Goal: Task Accomplishment & Management: Manage account settings

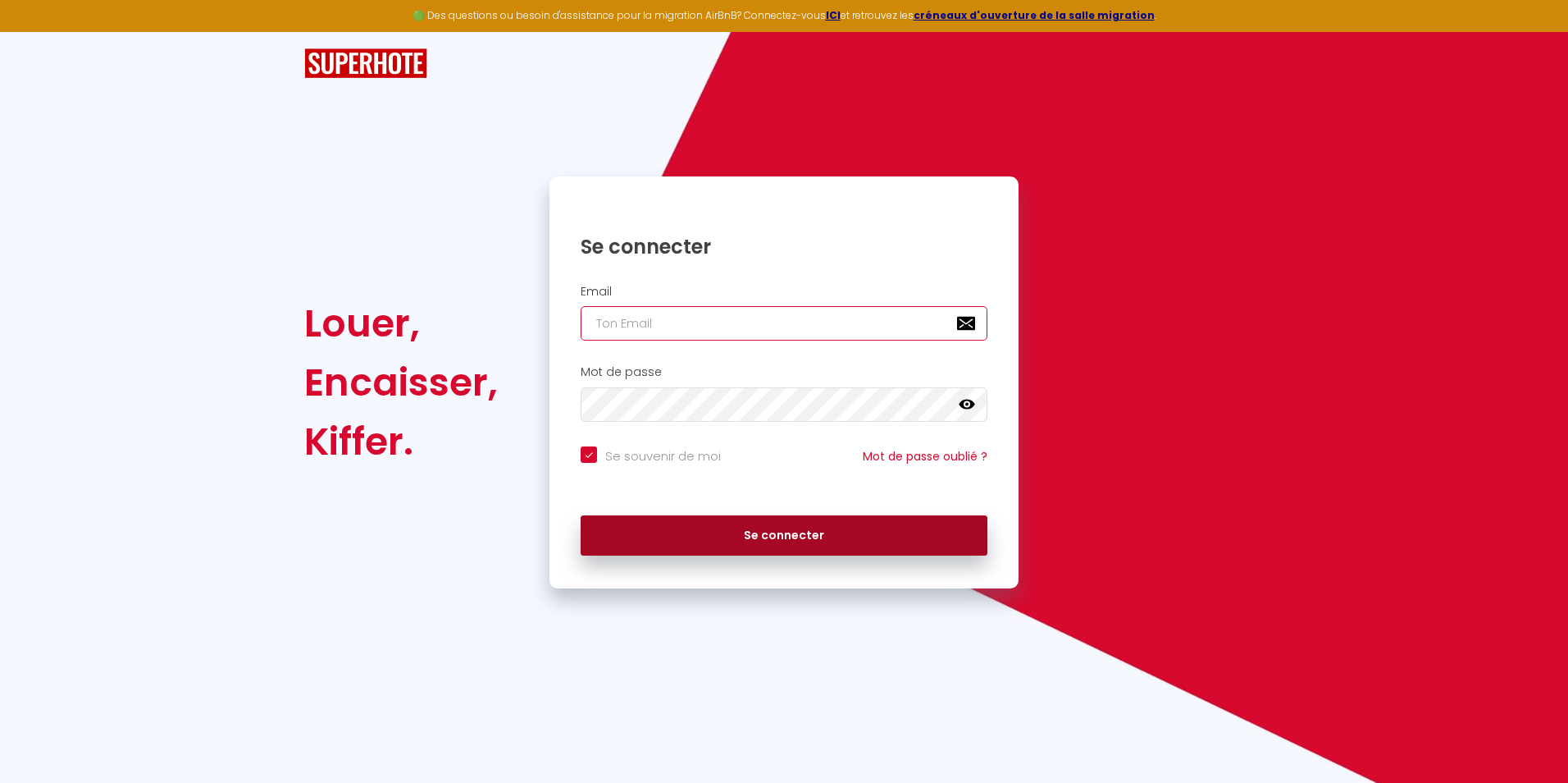
type input "[EMAIL_ADDRESS][DOMAIN_NAME]"
click at [801, 540] on button "Se connecter" at bounding box center [784, 535] width 407 height 41
checkbox input "true"
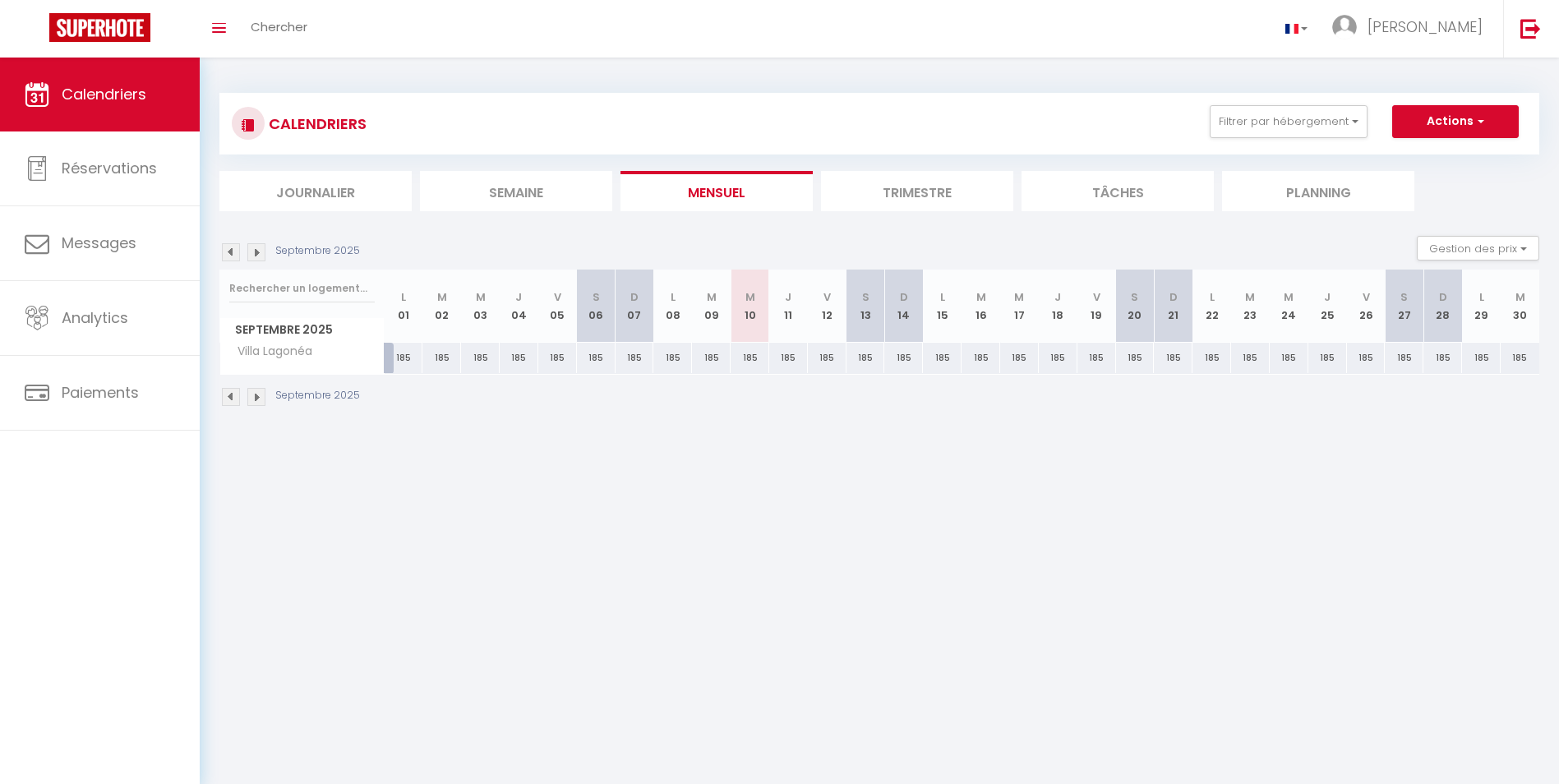
click at [263, 393] on img at bounding box center [256, 397] width 18 height 18
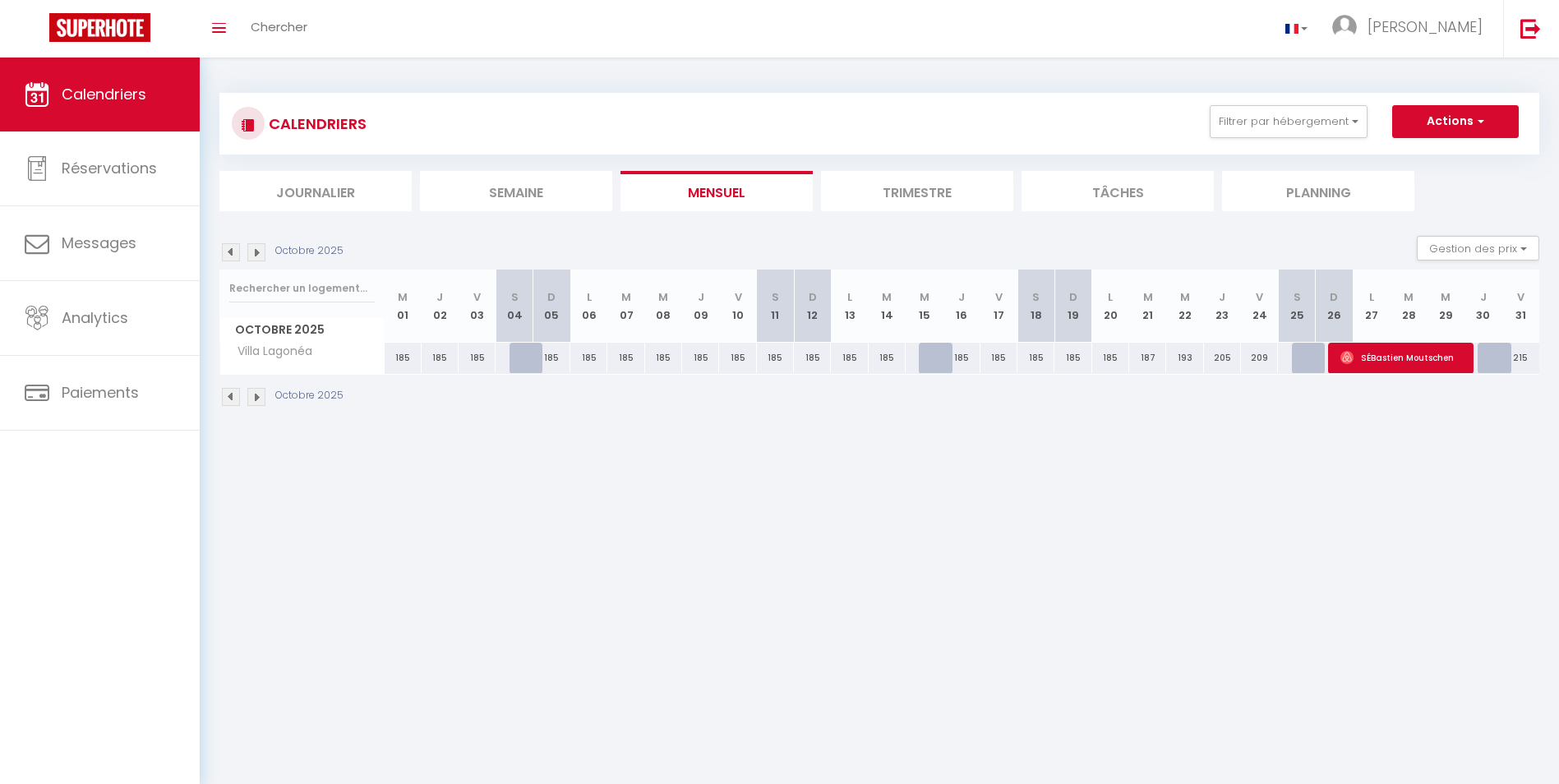
click at [263, 393] on img at bounding box center [256, 397] width 18 height 18
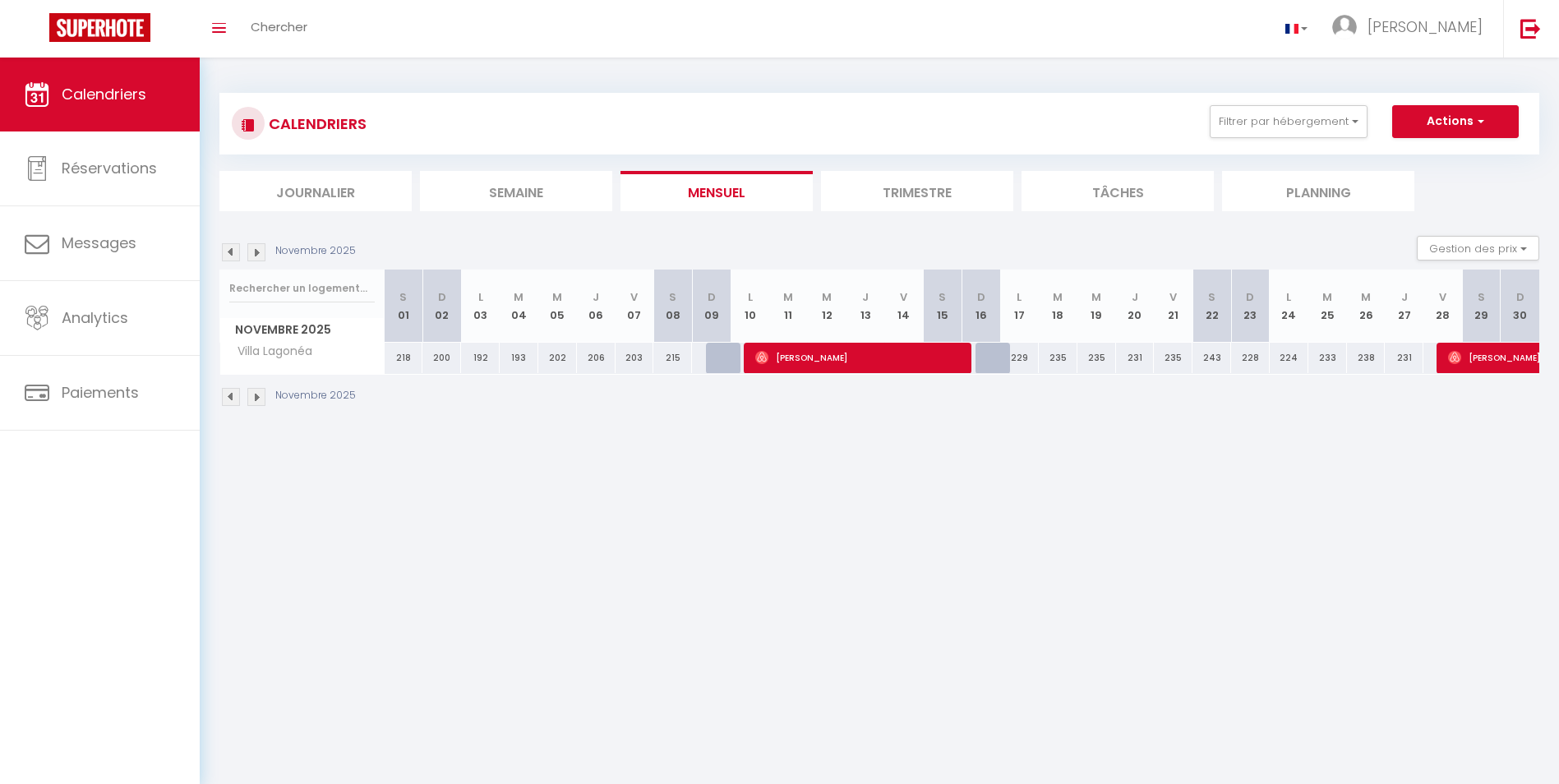
click at [263, 393] on img at bounding box center [256, 397] width 18 height 18
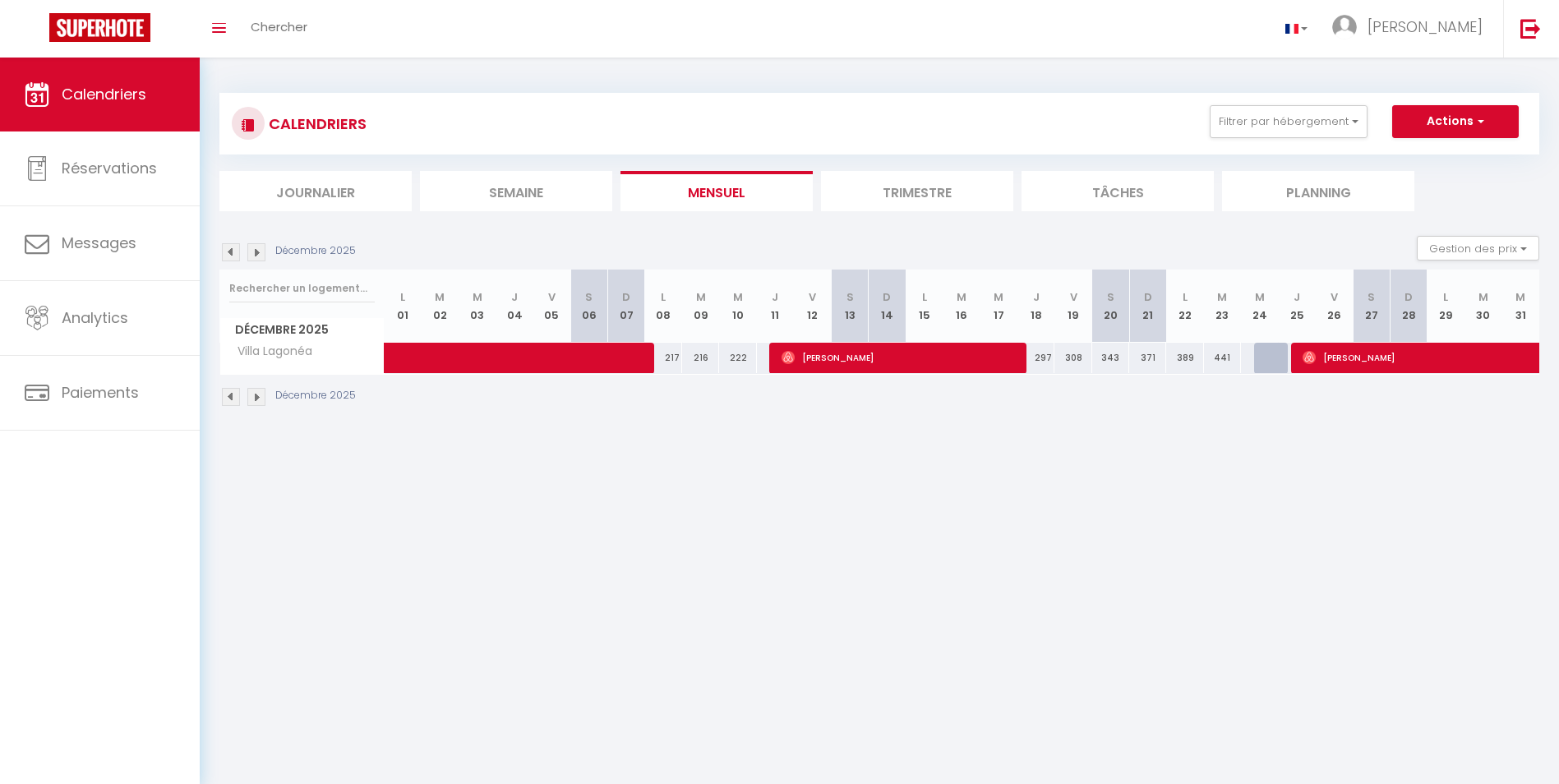
click at [263, 393] on img at bounding box center [256, 397] width 18 height 18
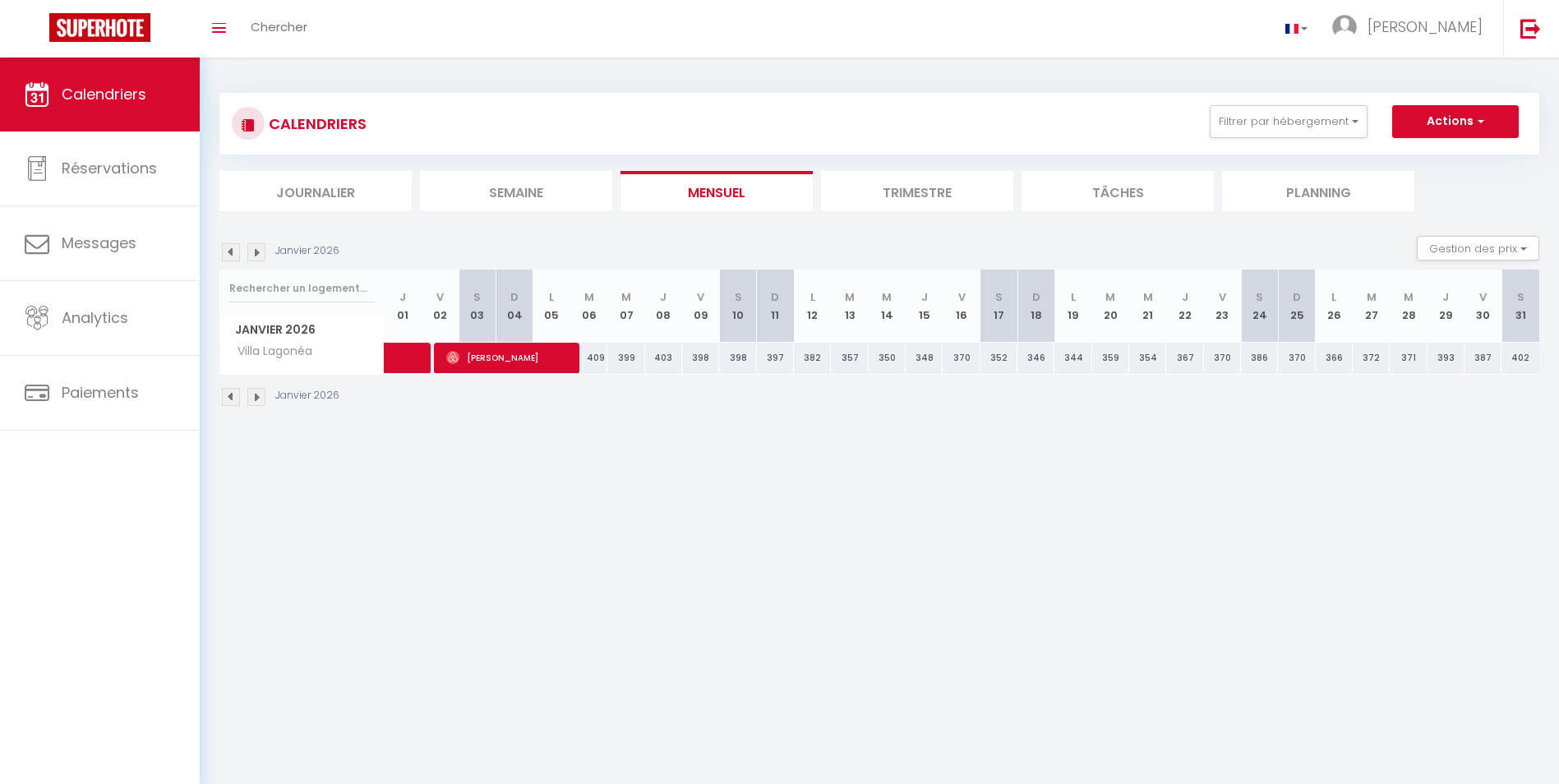
click at [263, 393] on img at bounding box center [256, 397] width 18 height 18
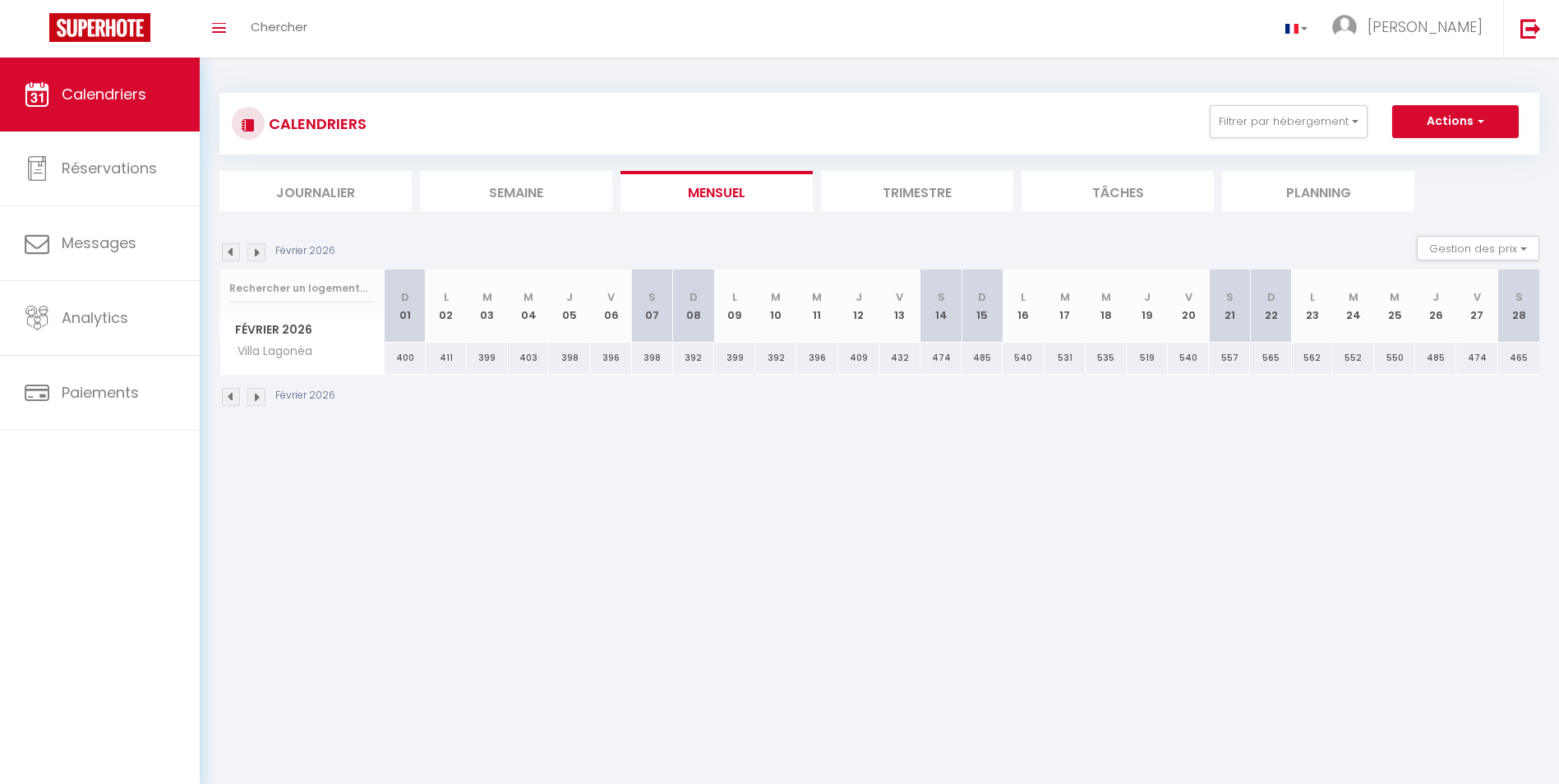
click at [263, 393] on img at bounding box center [256, 397] width 18 height 18
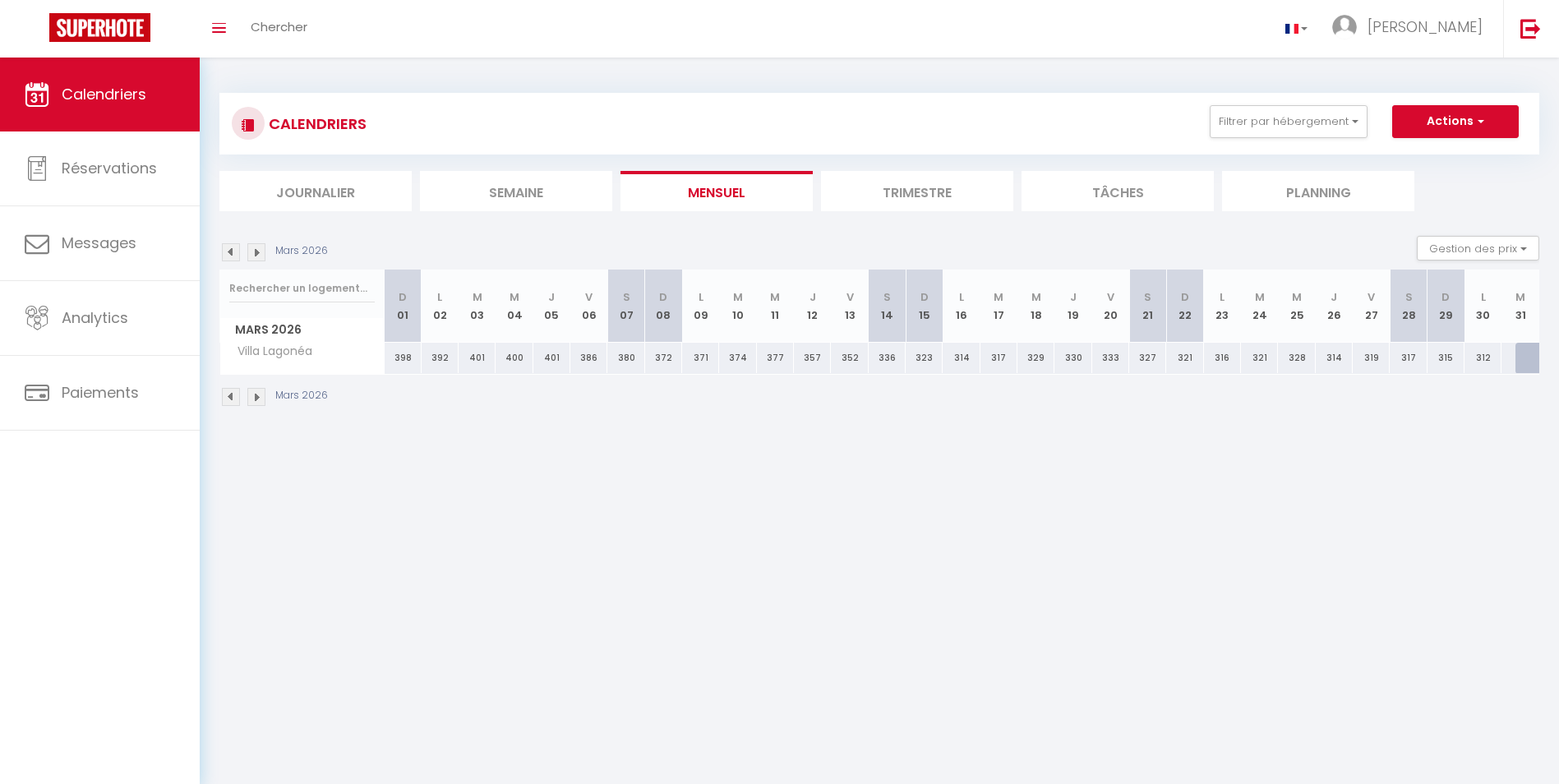
click at [263, 393] on img at bounding box center [256, 397] width 18 height 18
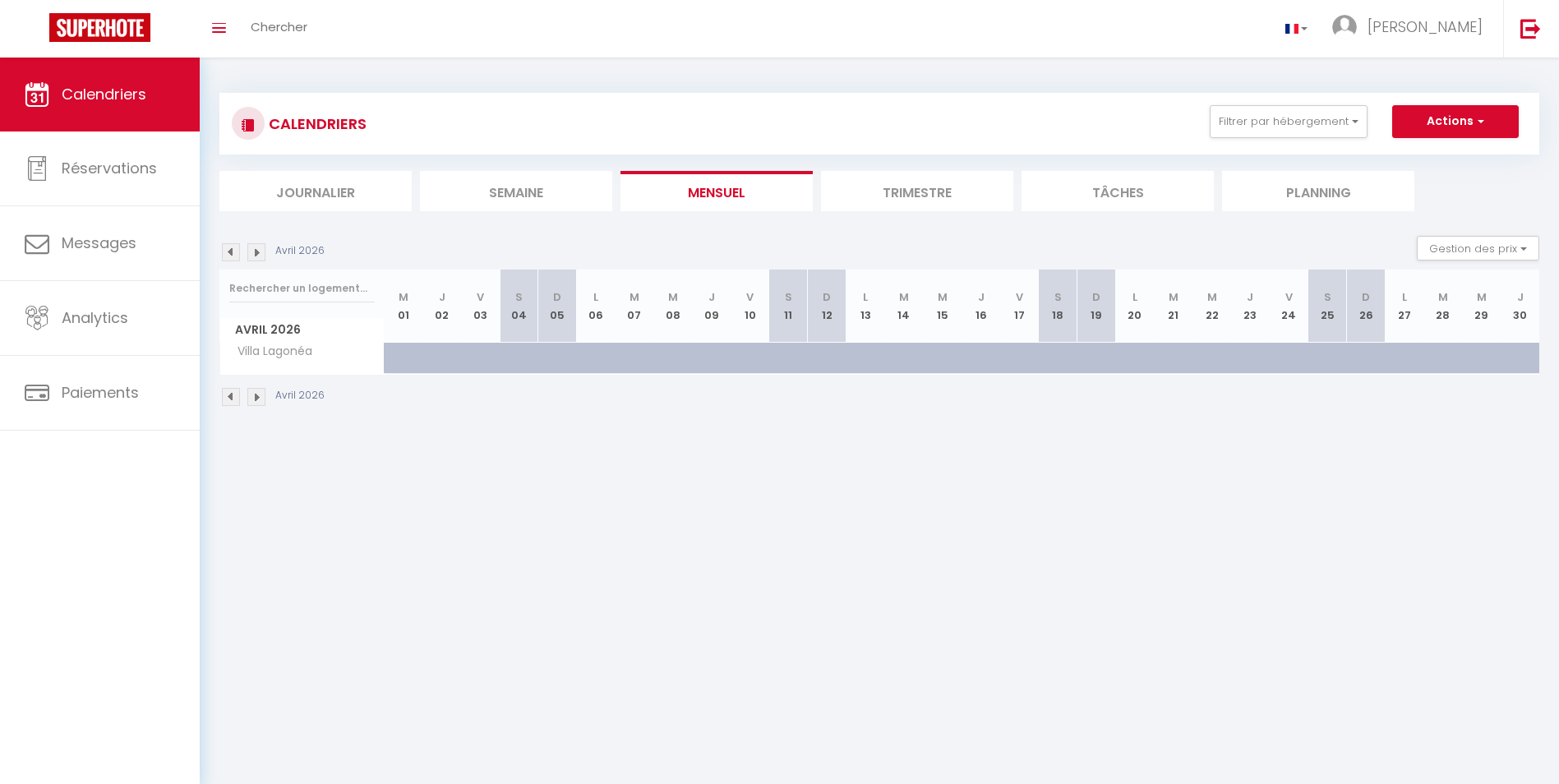
click at [230, 395] on img at bounding box center [231, 397] width 18 height 18
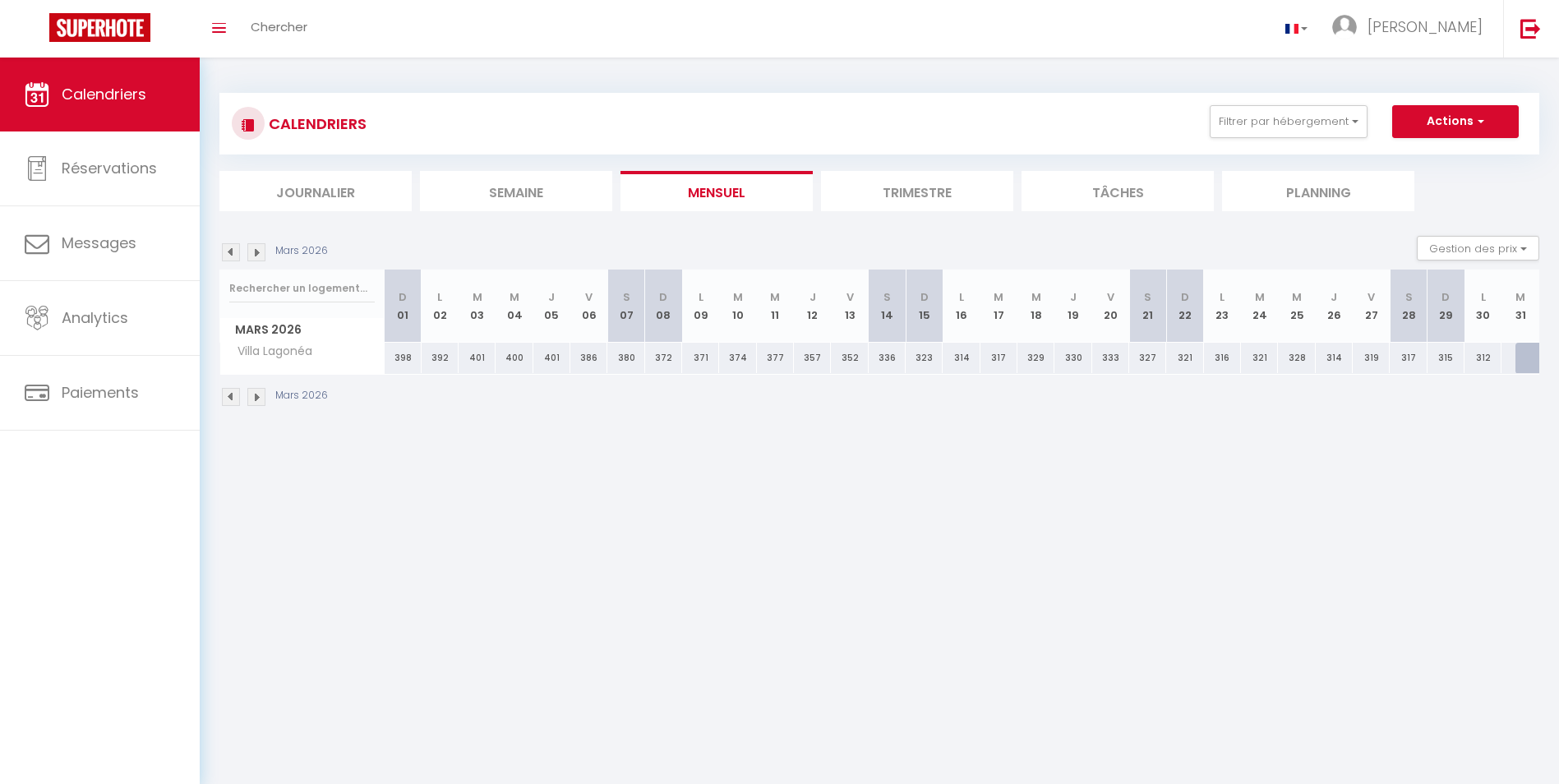
click at [230, 395] on img at bounding box center [231, 397] width 18 height 18
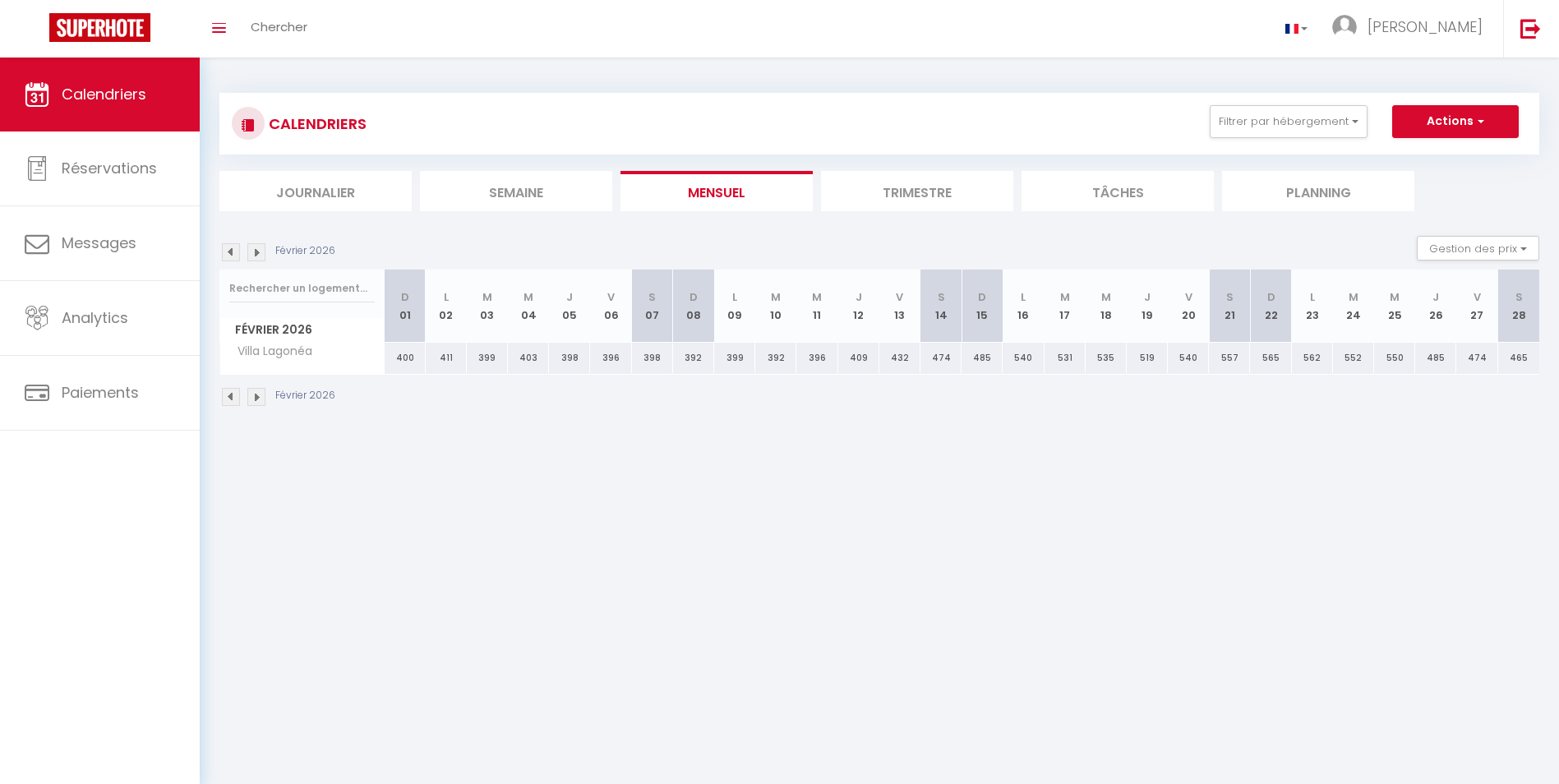
click at [230, 395] on img at bounding box center [231, 397] width 18 height 18
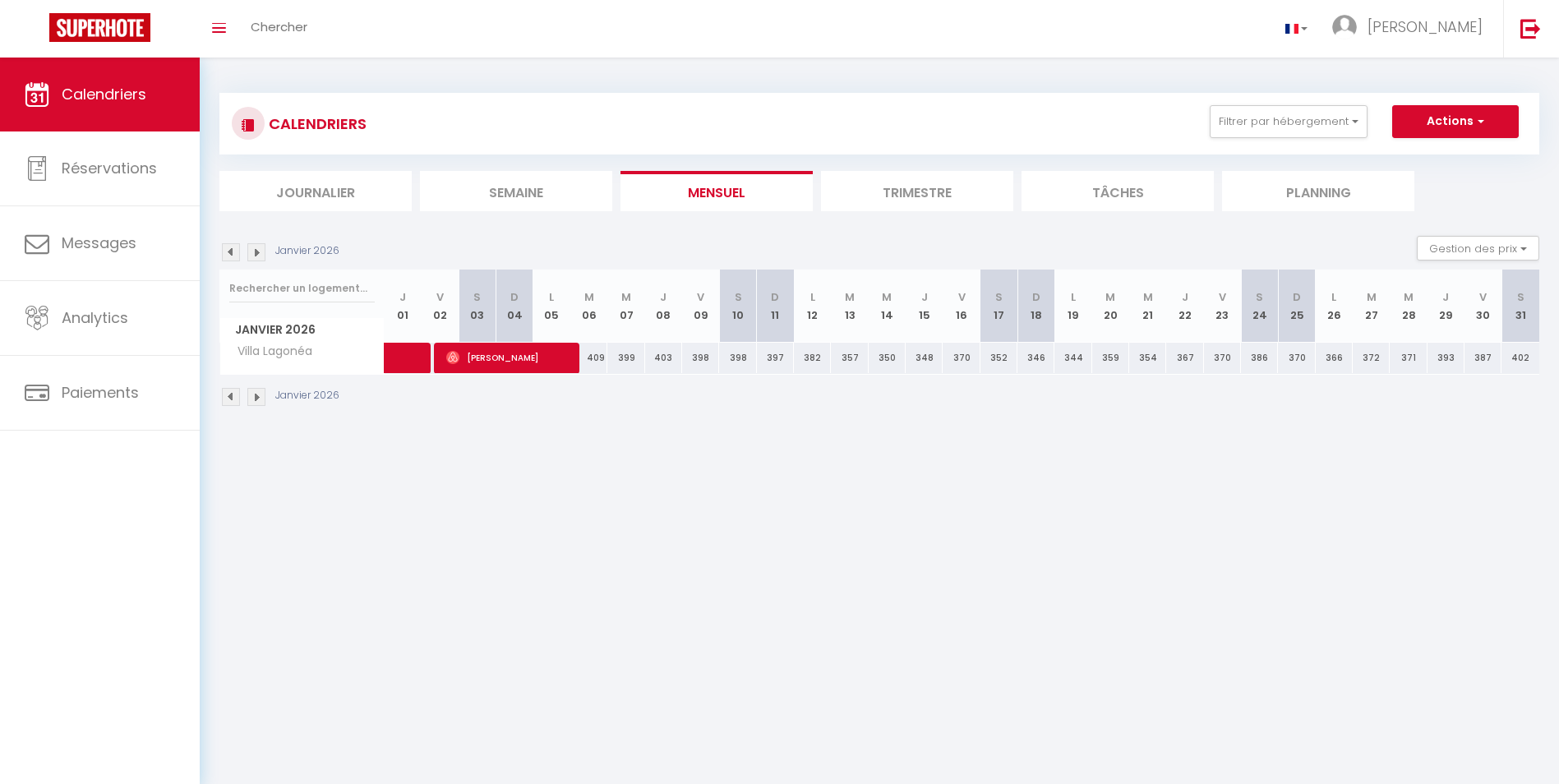
click at [230, 395] on img at bounding box center [231, 397] width 18 height 18
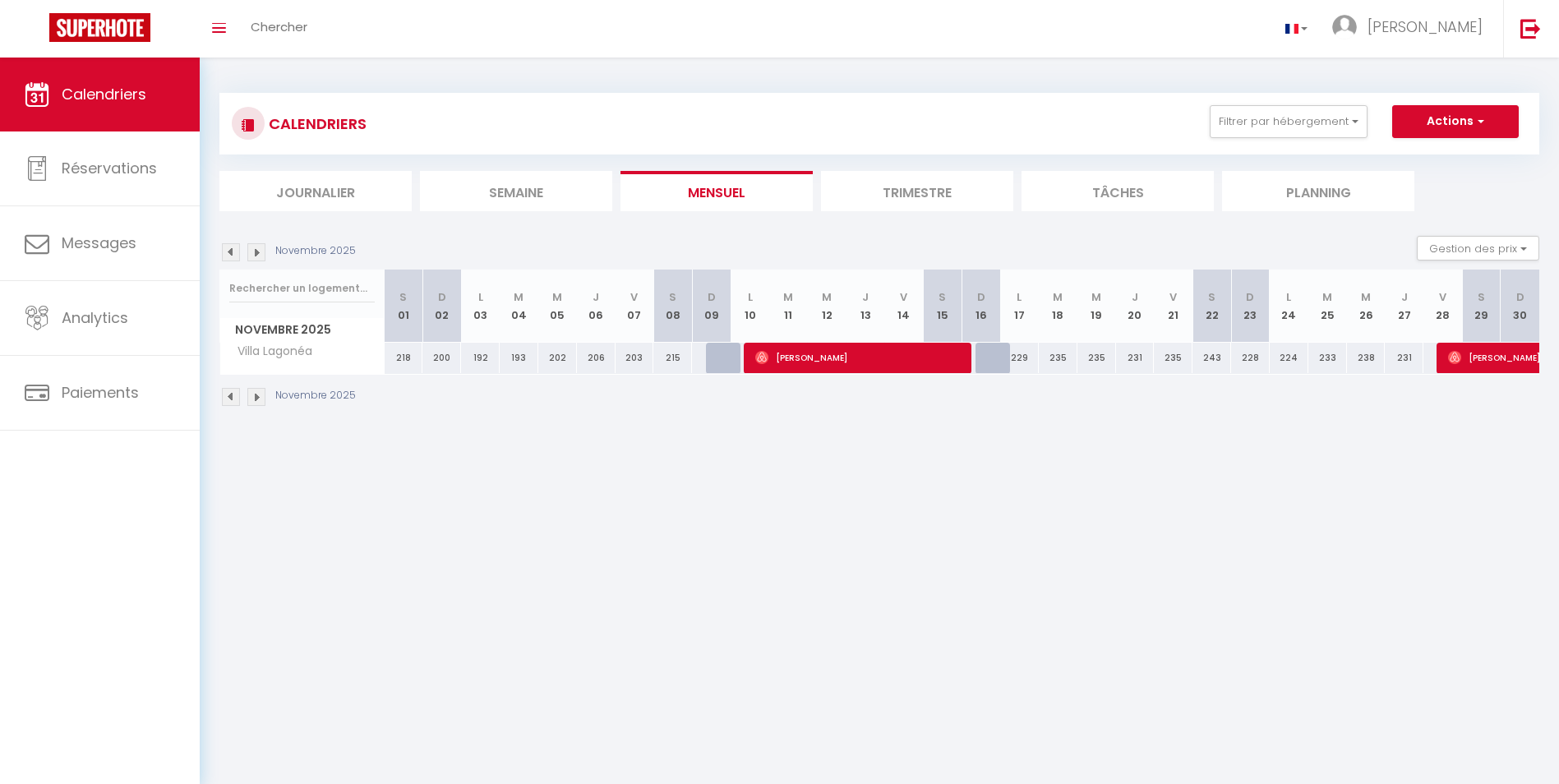
click at [230, 395] on img at bounding box center [231, 397] width 18 height 18
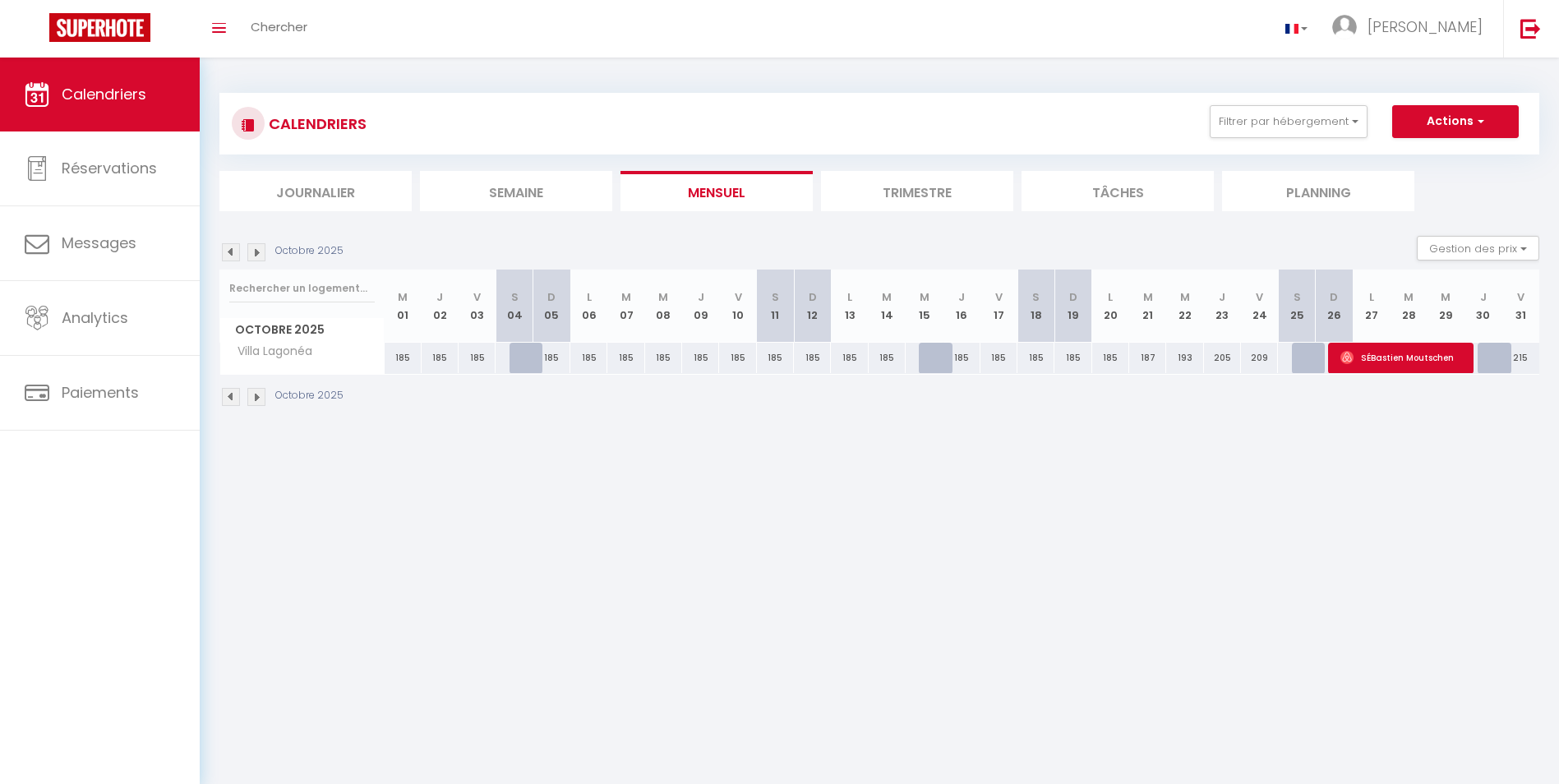
click at [230, 395] on img at bounding box center [231, 397] width 18 height 18
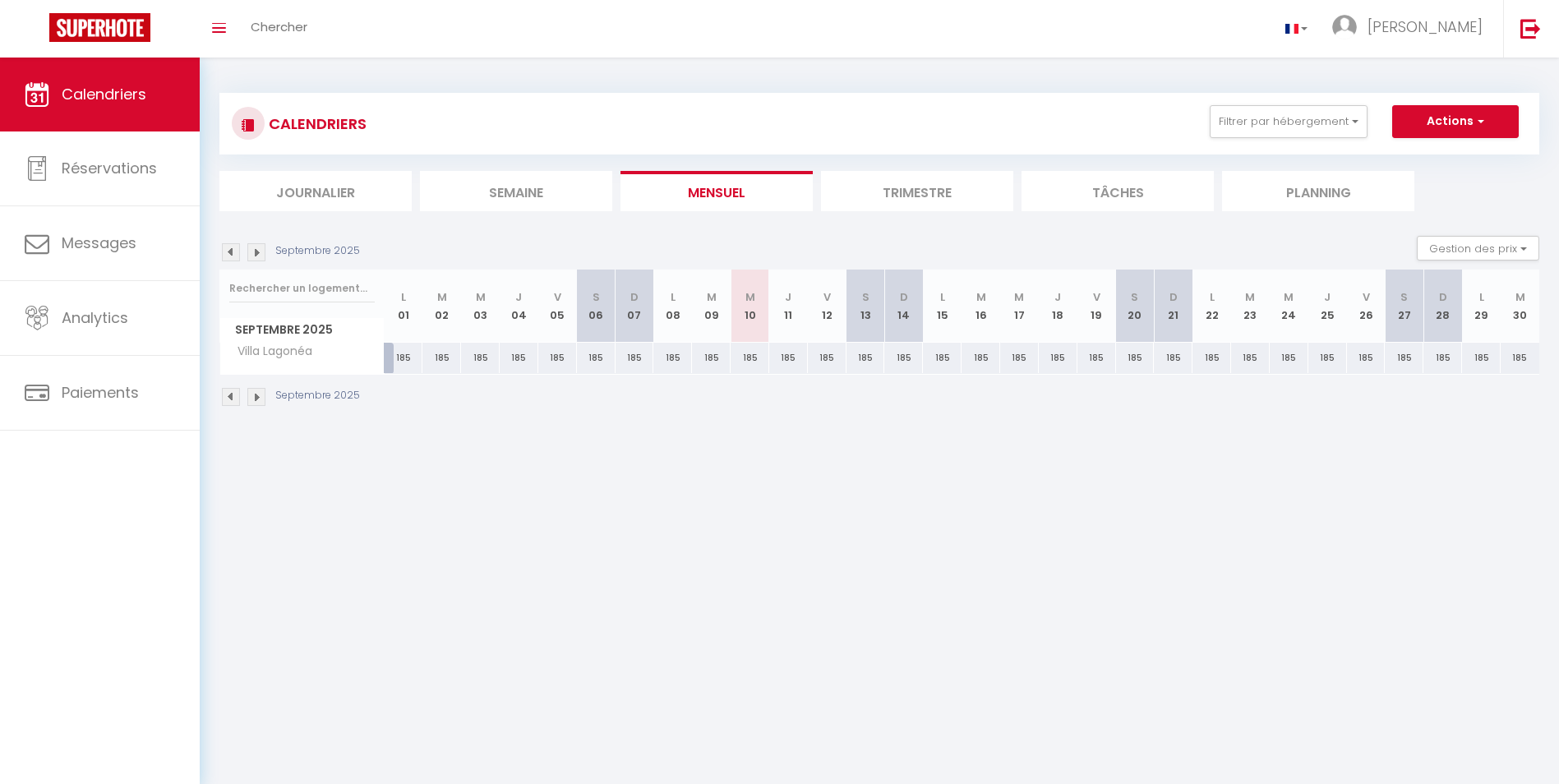
click at [256, 396] on img at bounding box center [256, 397] width 18 height 18
select select
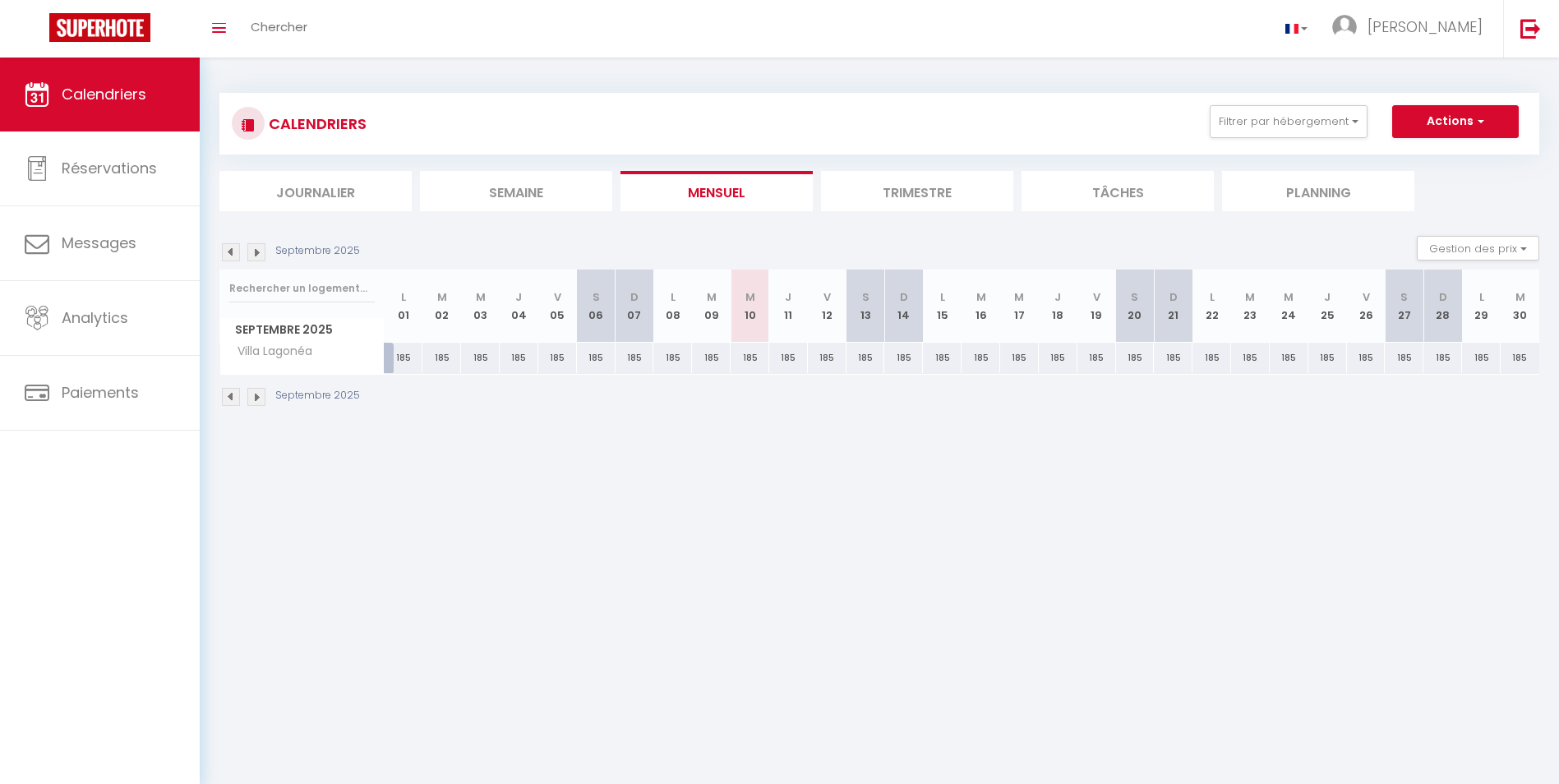
select select
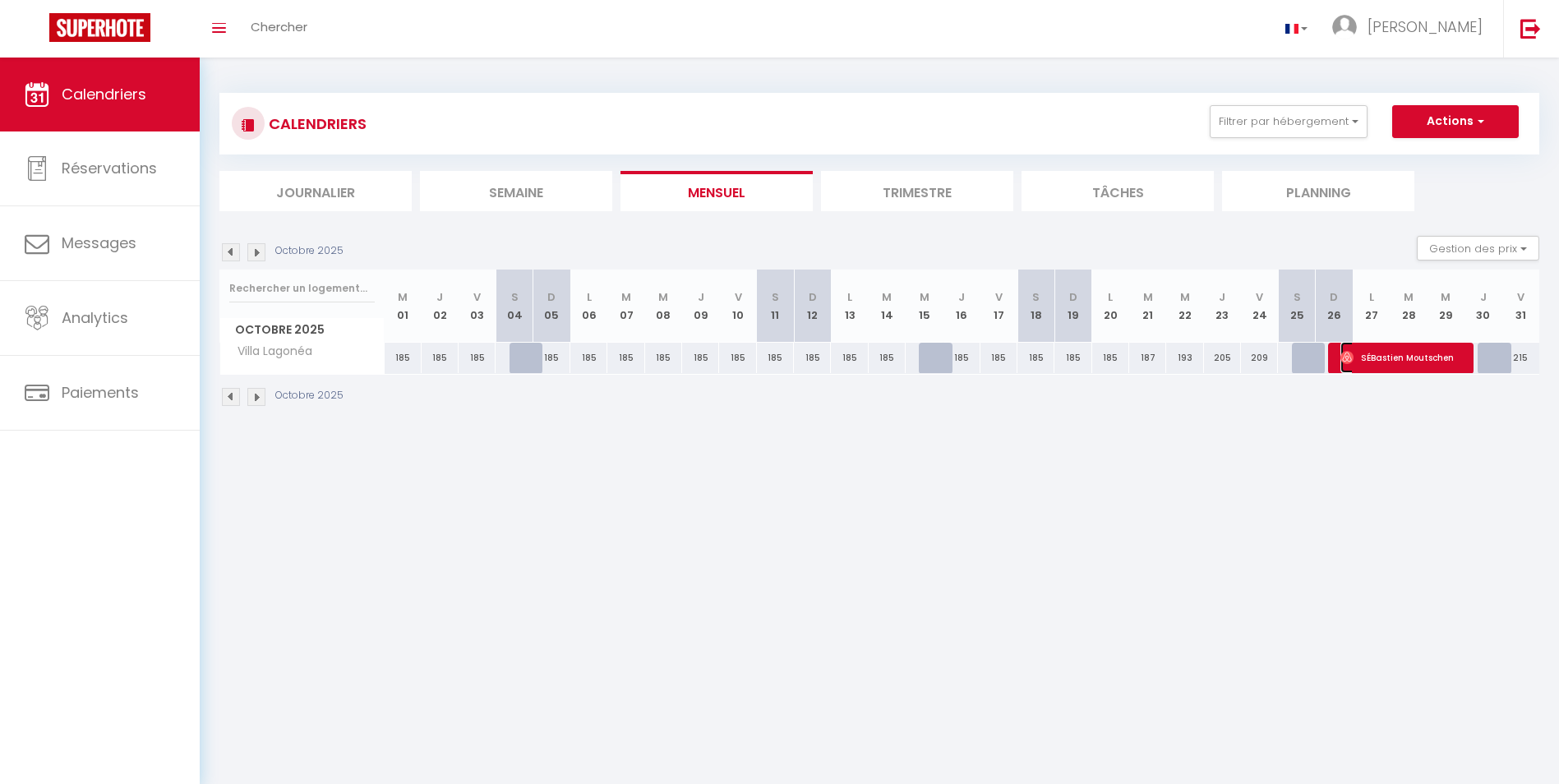
click at [1393, 361] on span "SÉBastien Moutschen" at bounding box center [1401, 358] width 123 height 31
select select "OK"
select select "0"
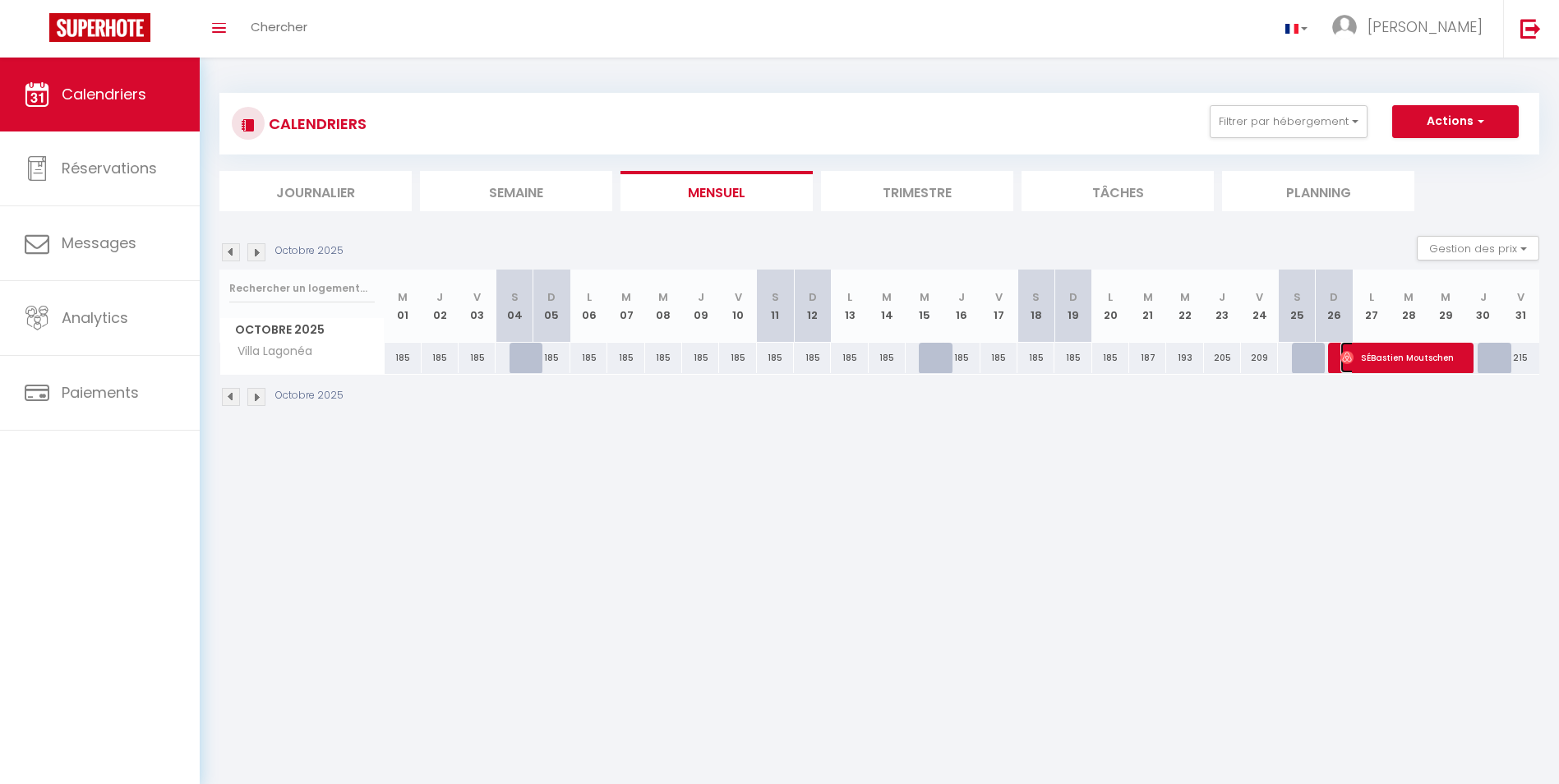
select select "1"
select select
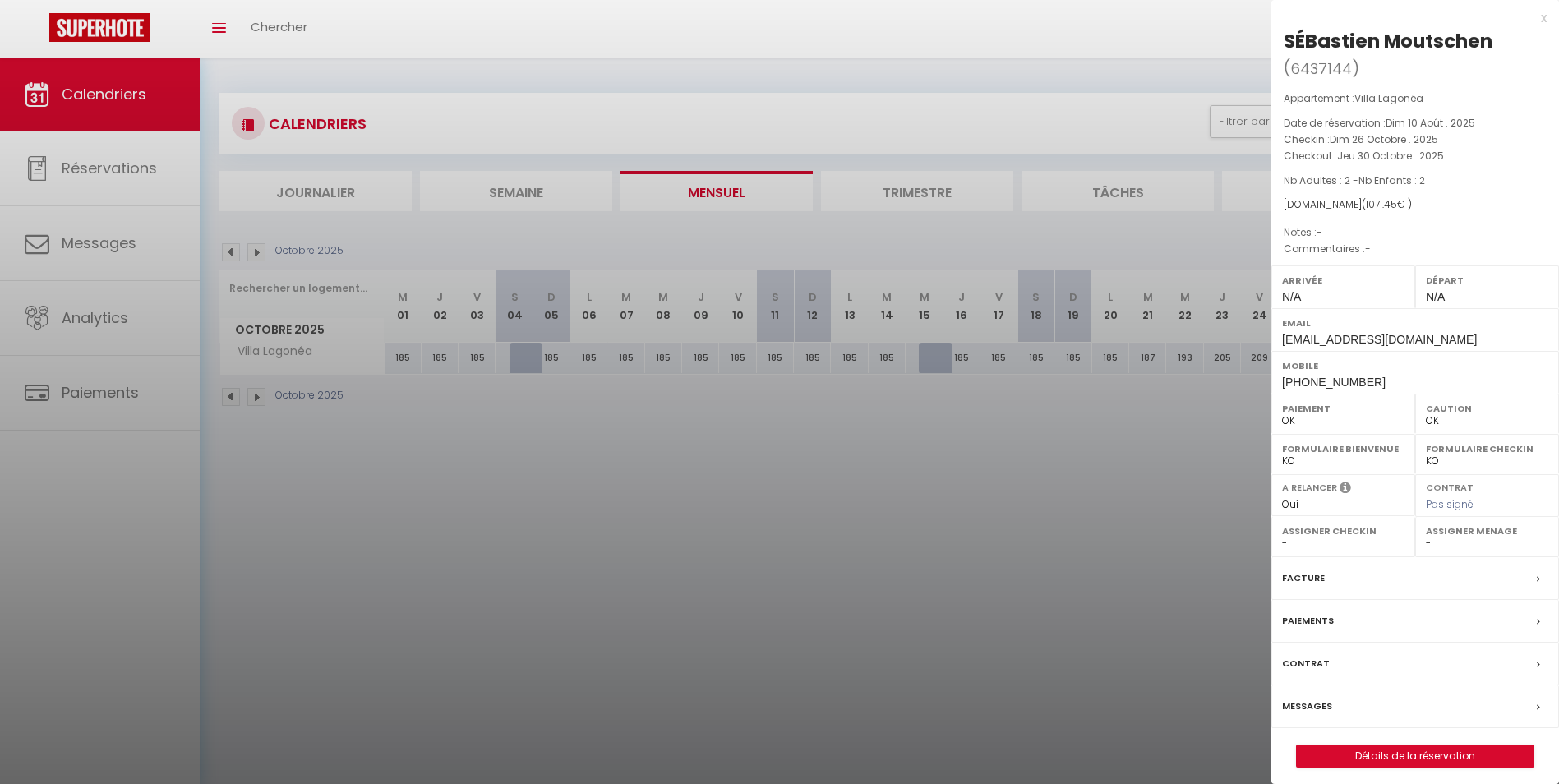
click at [731, 510] on div at bounding box center [780, 392] width 1559 height 784
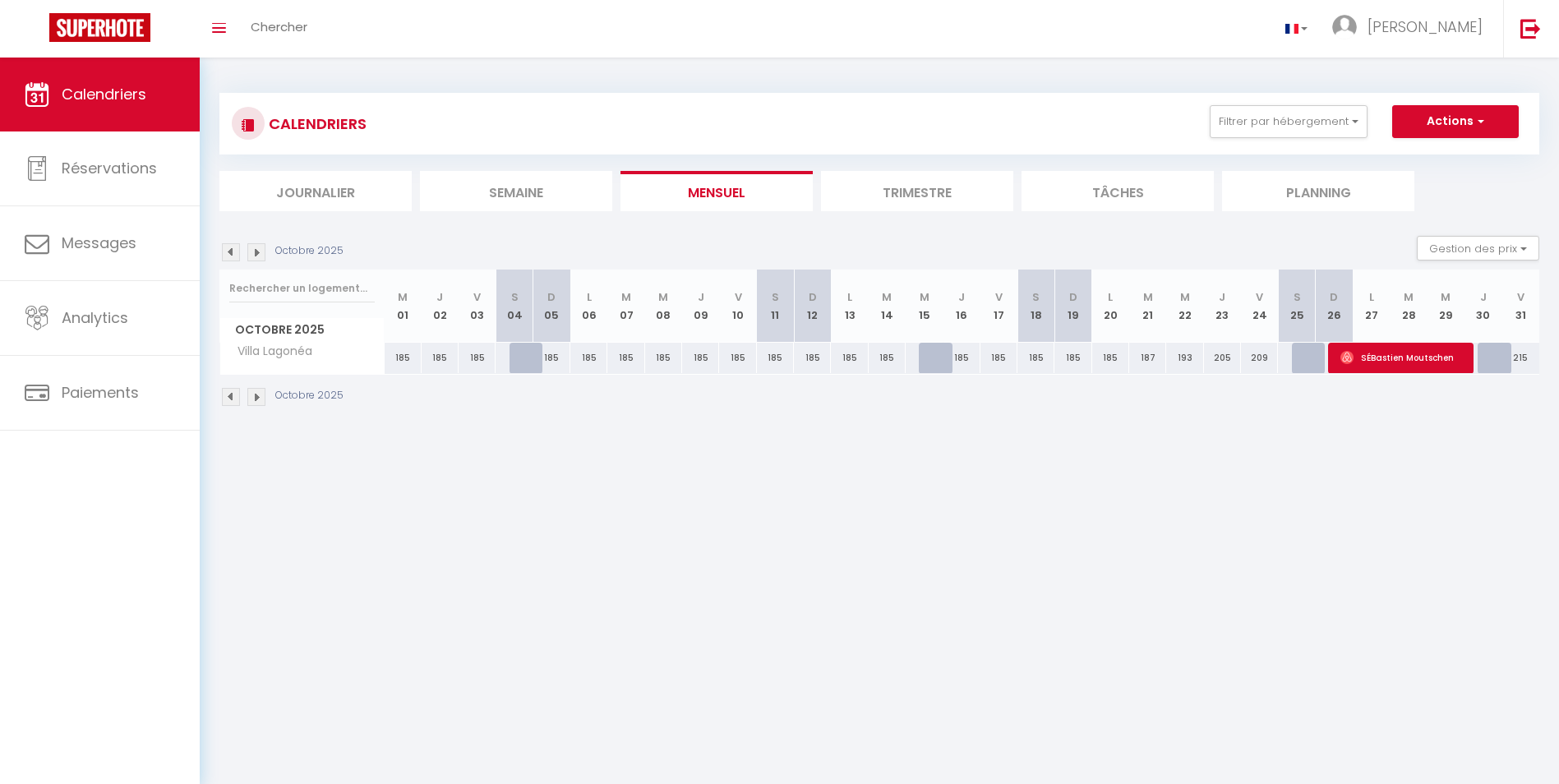
click at [263, 400] on img at bounding box center [256, 397] width 18 height 18
select select "0"
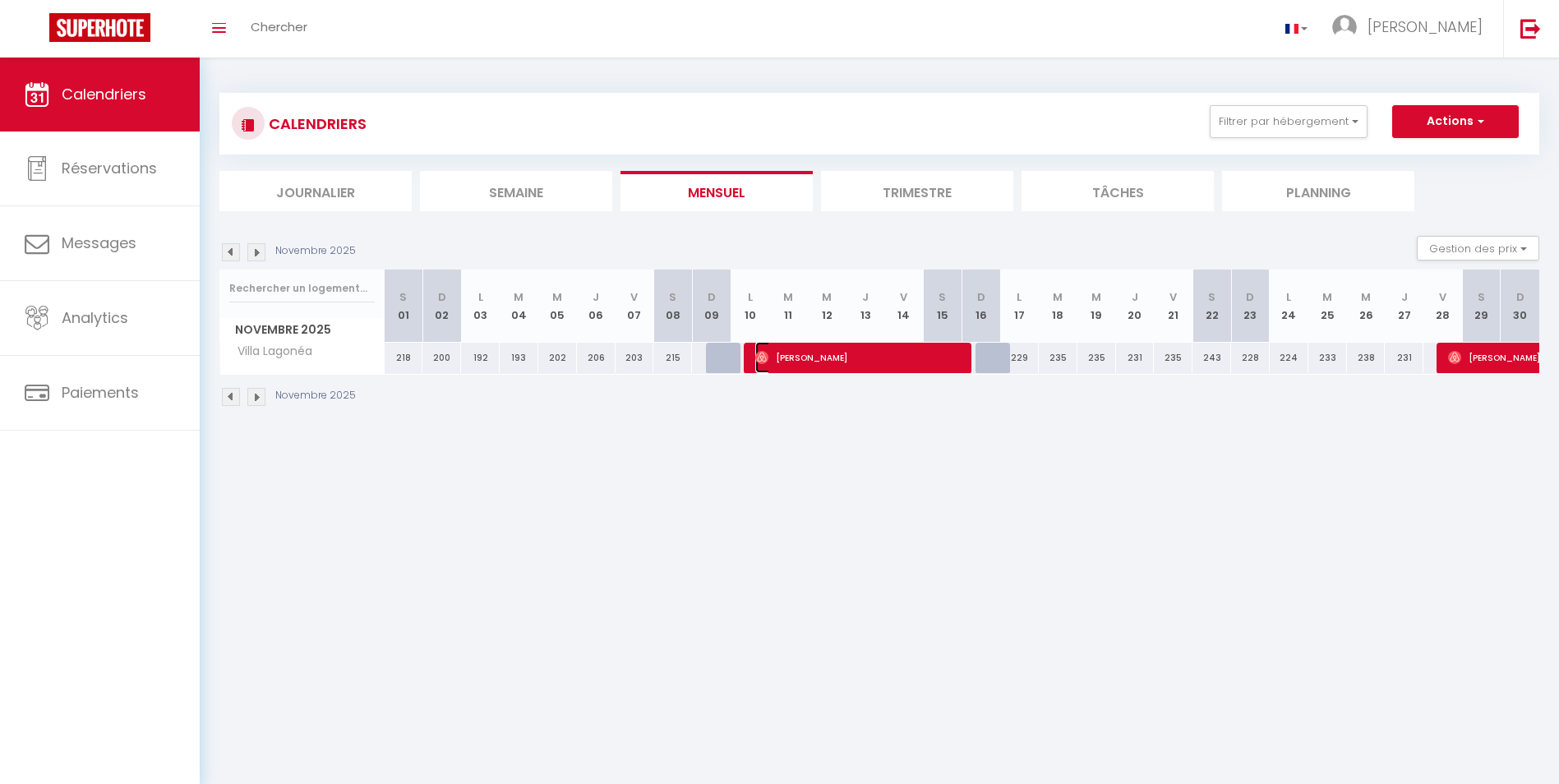
click at [804, 363] on span "Genevieve Ouellette" at bounding box center [858, 358] width 206 height 31
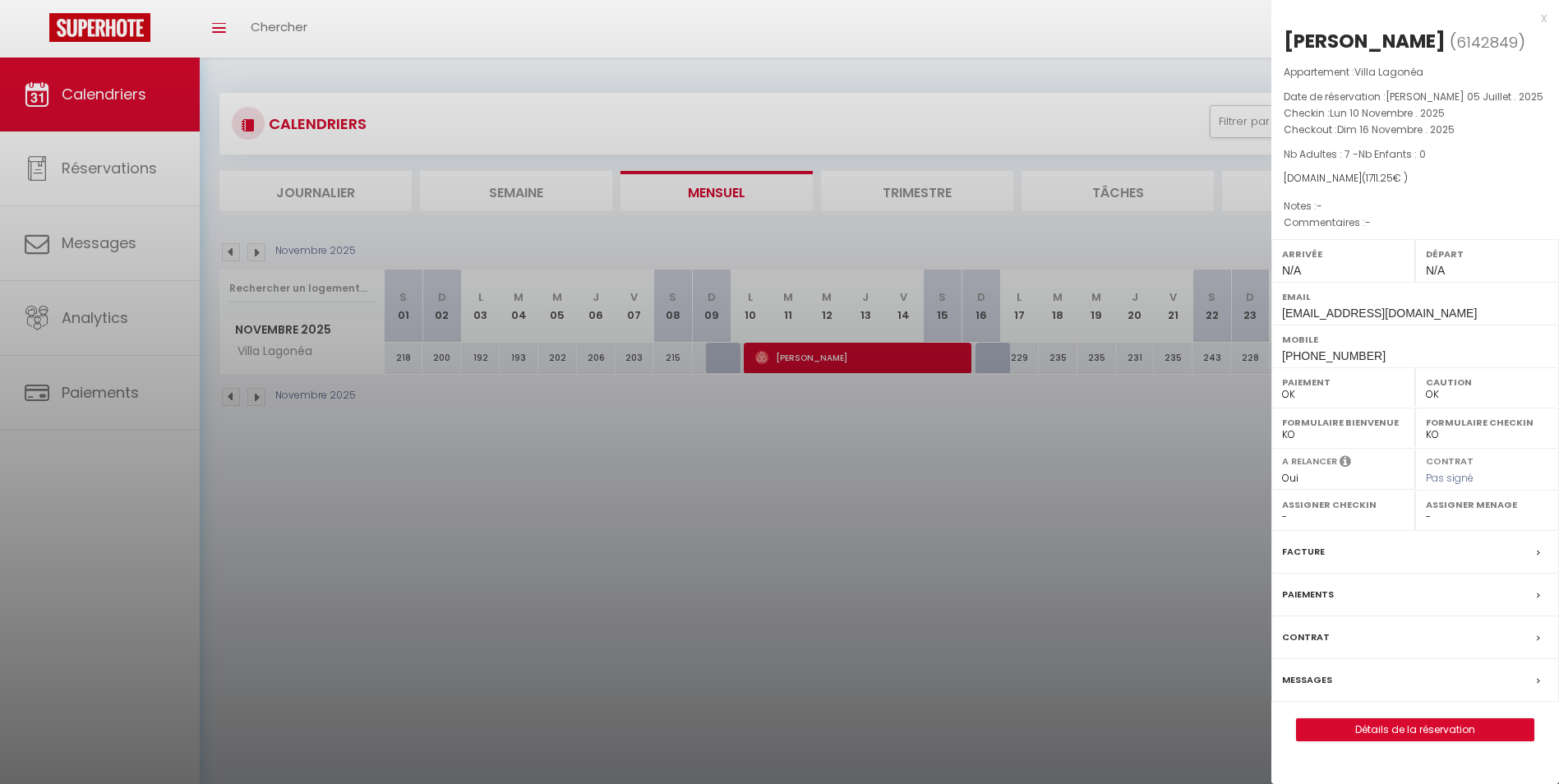
click at [814, 416] on div at bounding box center [780, 392] width 1559 height 784
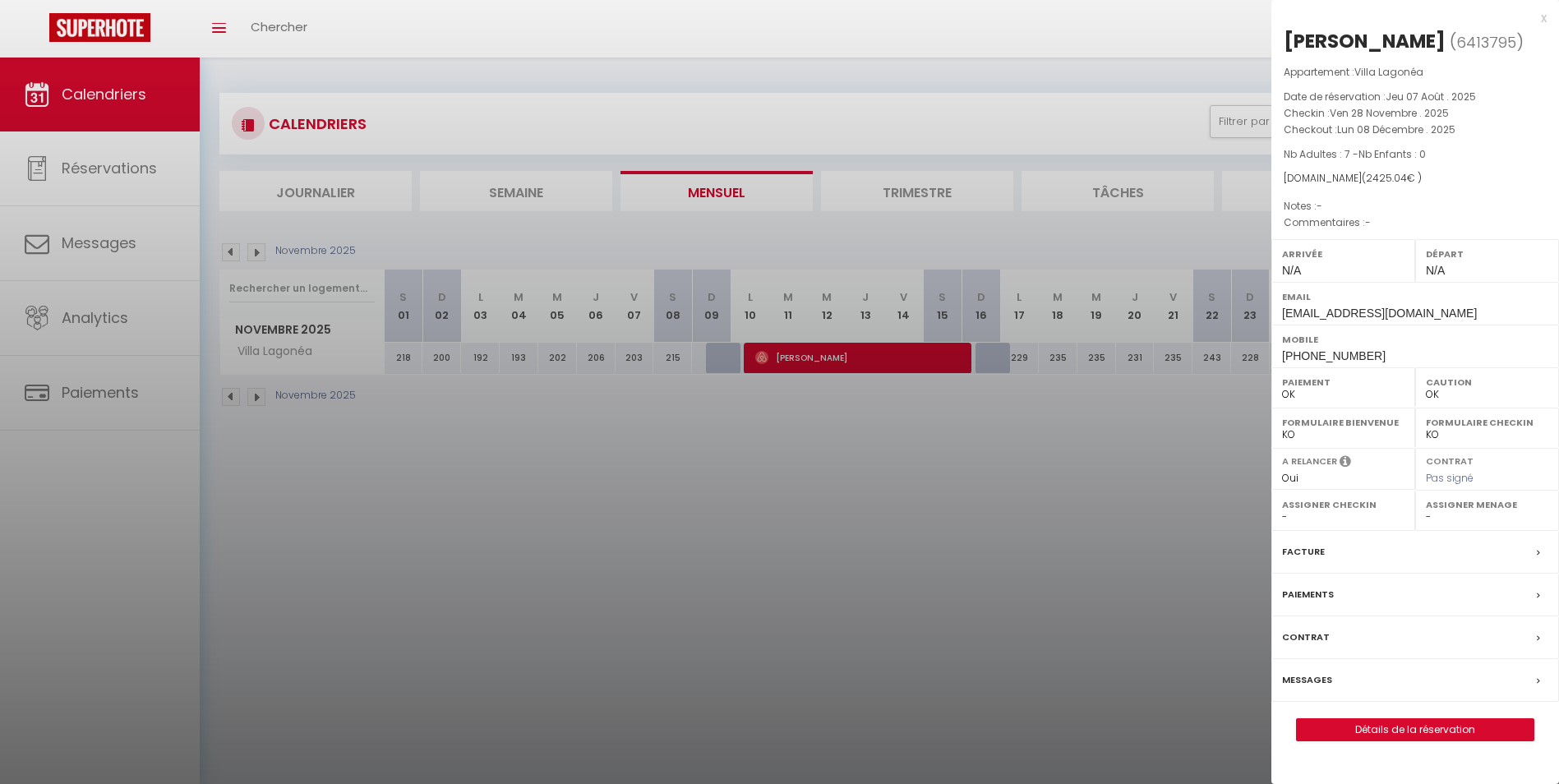
click at [469, 494] on div at bounding box center [780, 392] width 1559 height 784
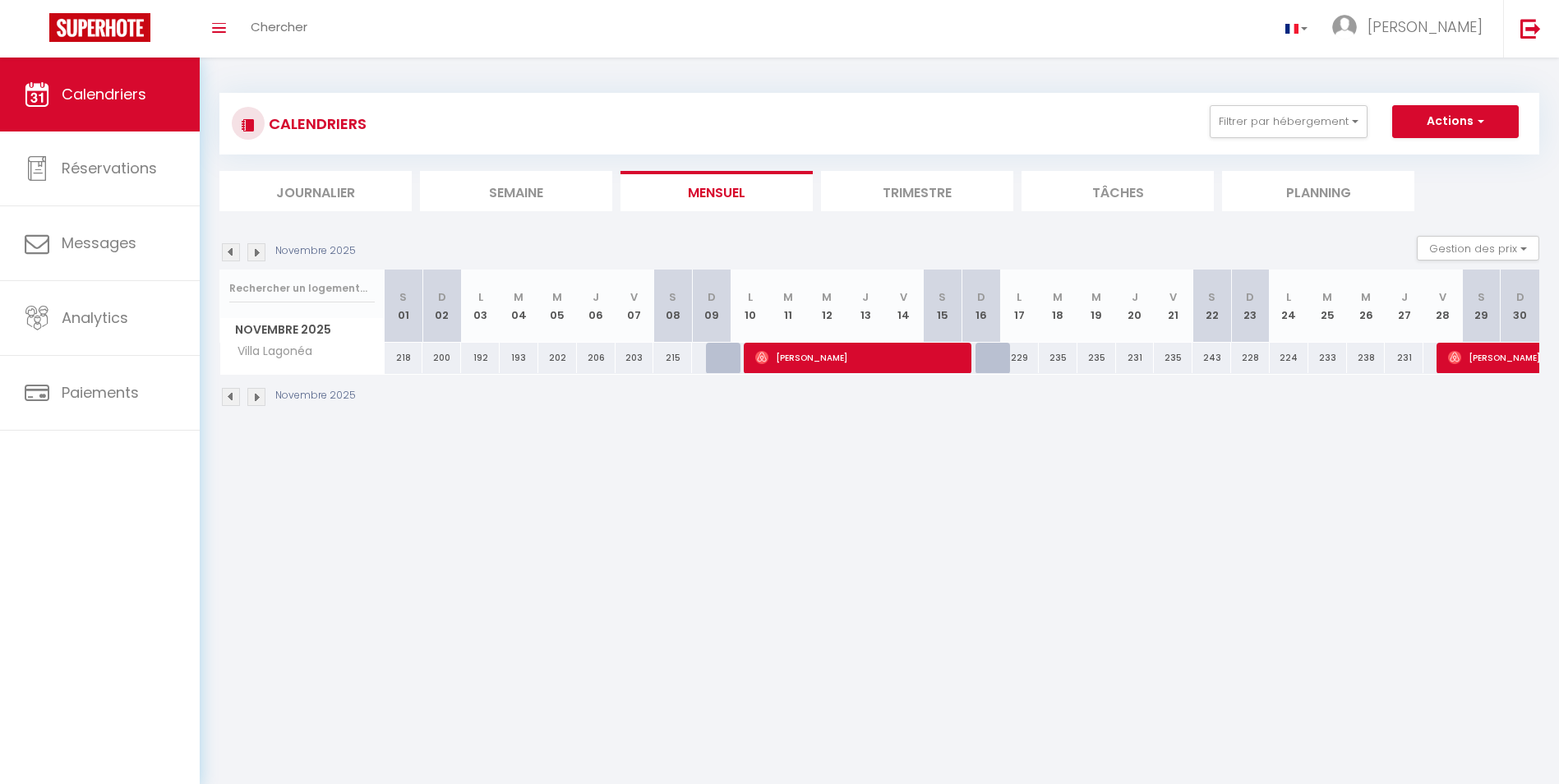
click at [260, 390] on img at bounding box center [256, 397] width 18 height 18
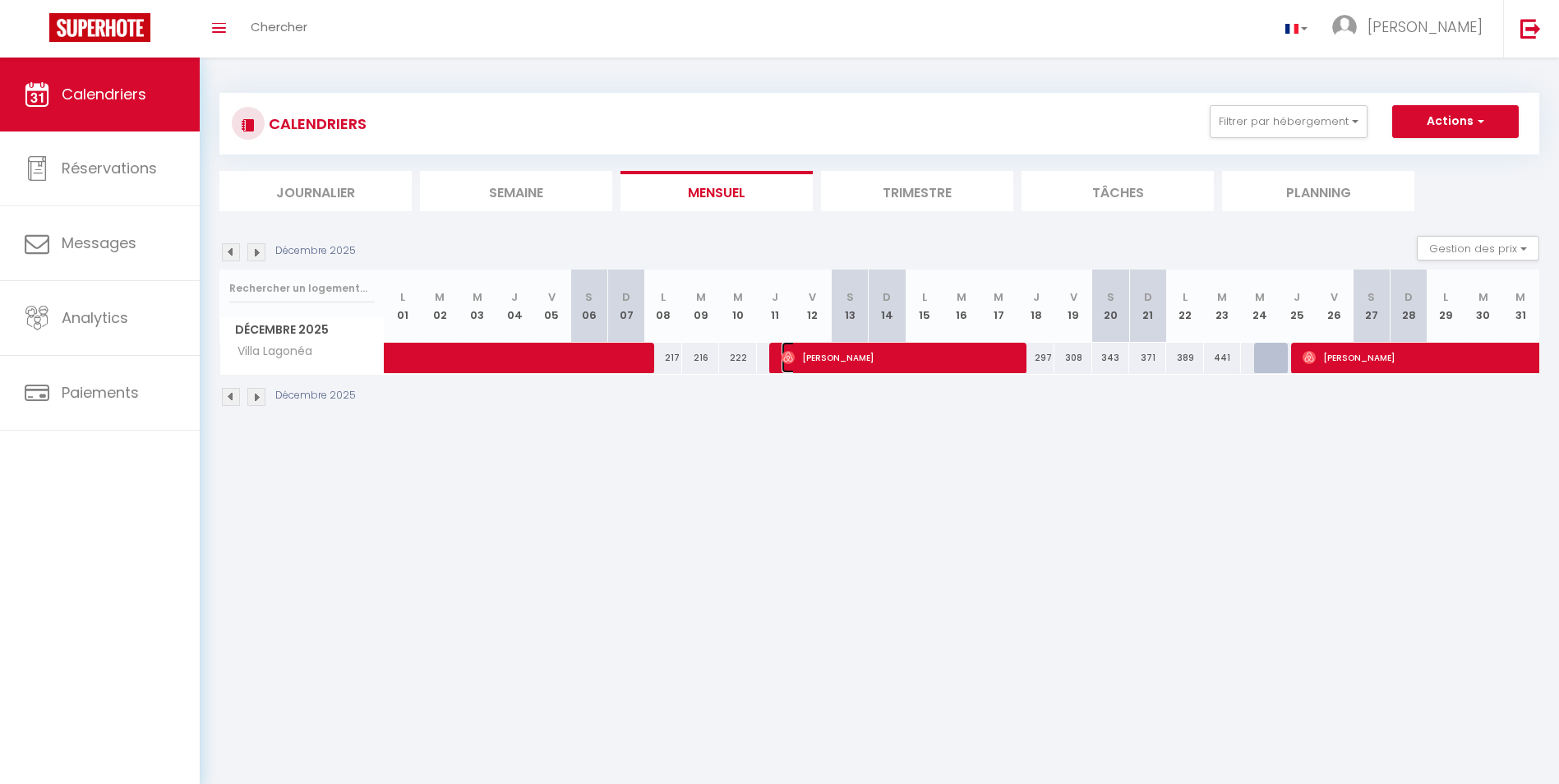
click at [895, 361] on span "Pierre-Alexandre Normand" at bounding box center [898, 358] width 235 height 31
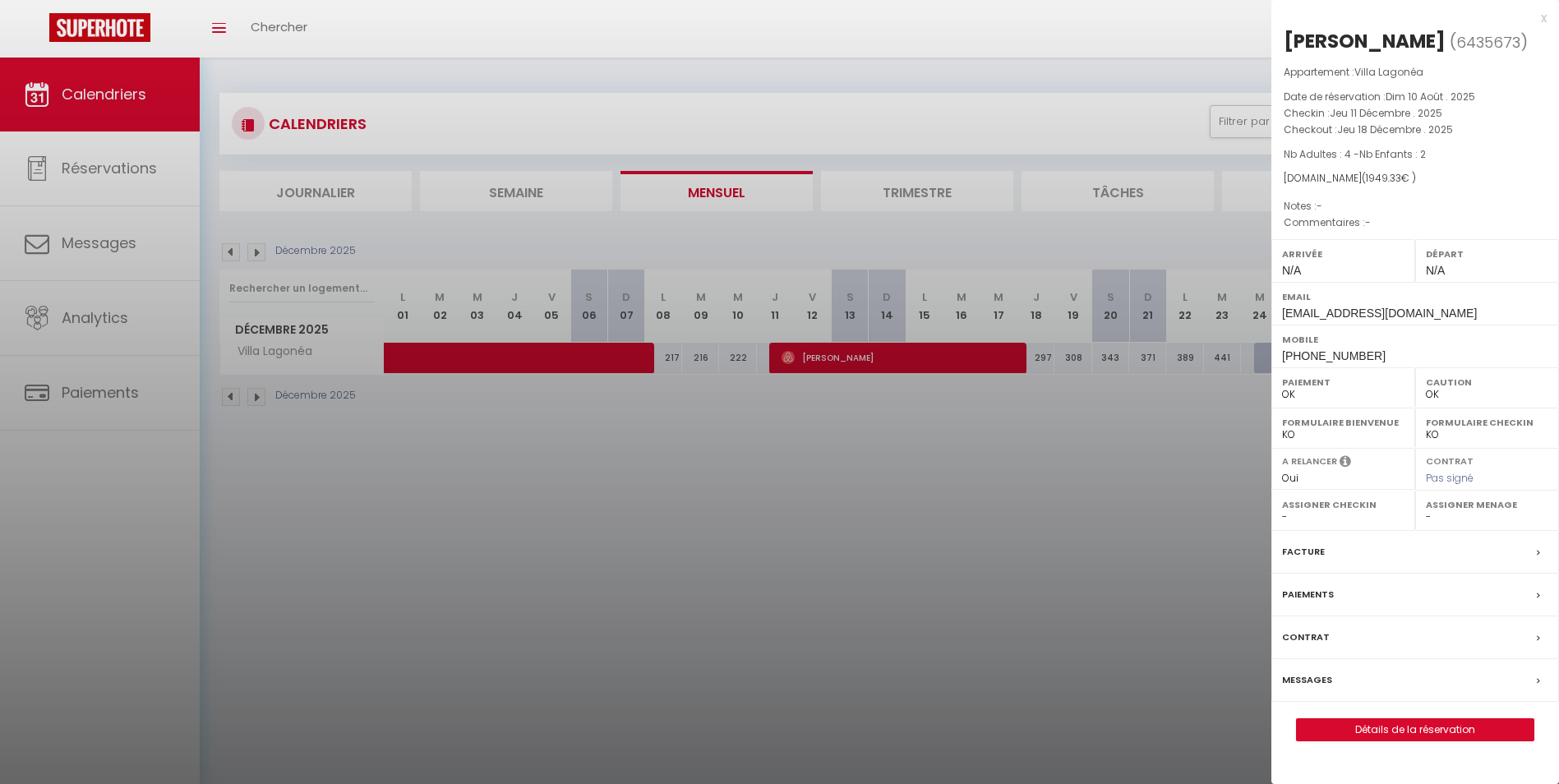
click at [1003, 562] on div at bounding box center [780, 392] width 1559 height 784
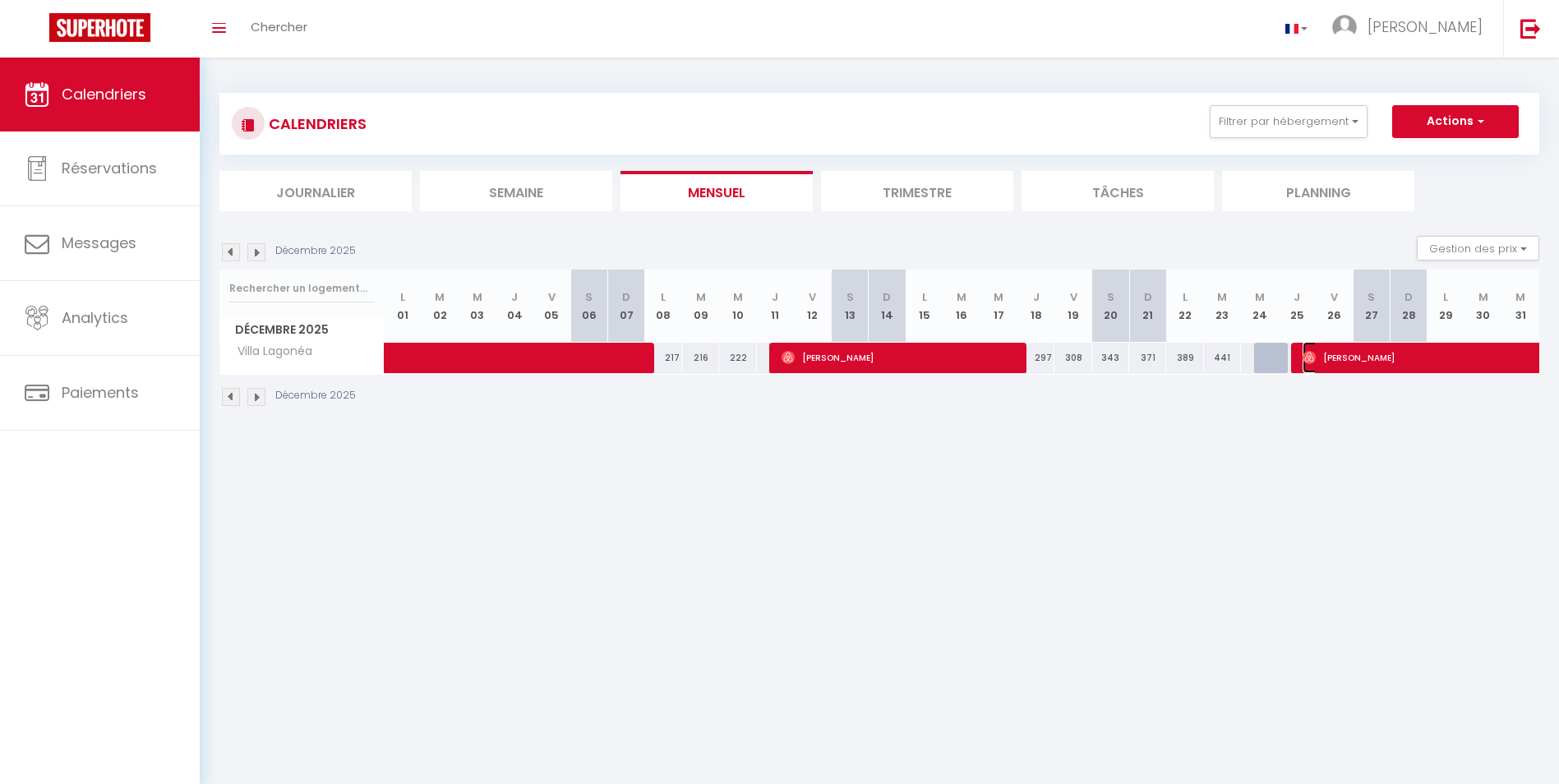
click at [1456, 361] on span "Jean Swinyard" at bounding box center [1453, 358] width 302 height 31
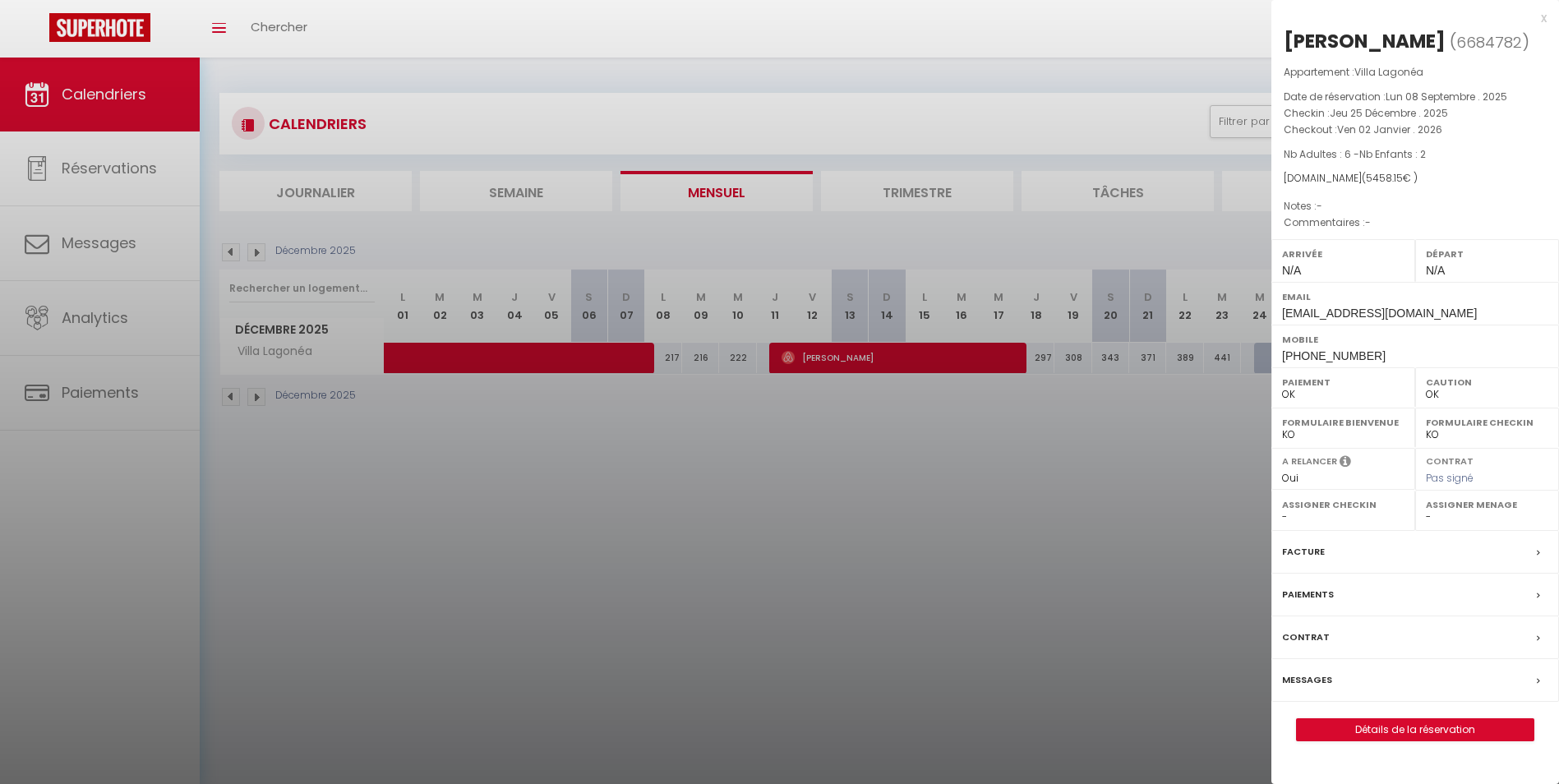
click at [937, 581] on div at bounding box center [780, 392] width 1559 height 784
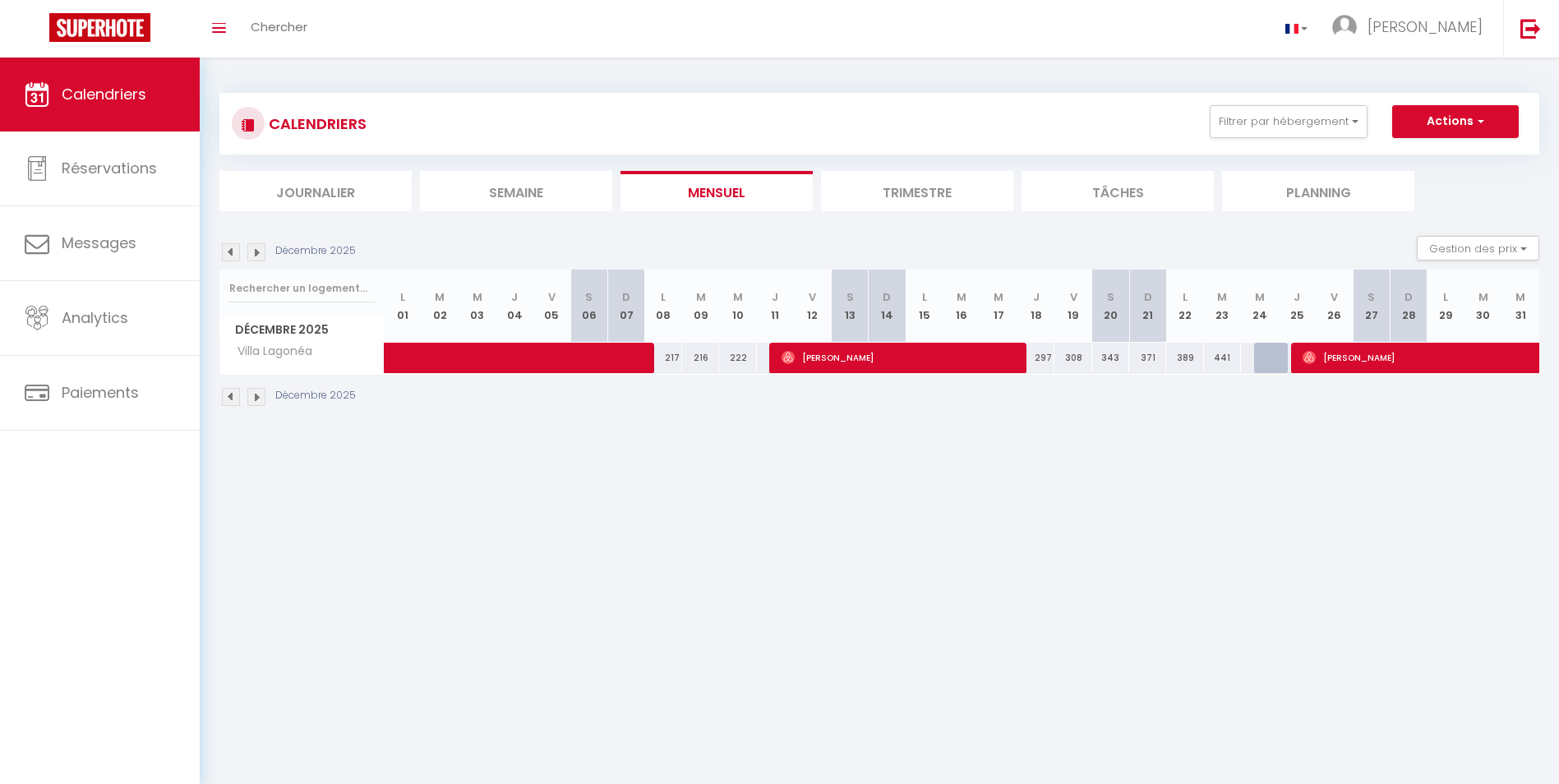
click at [263, 397] on img at bounding box center [256, 397] width 18 height 18
select select "0"
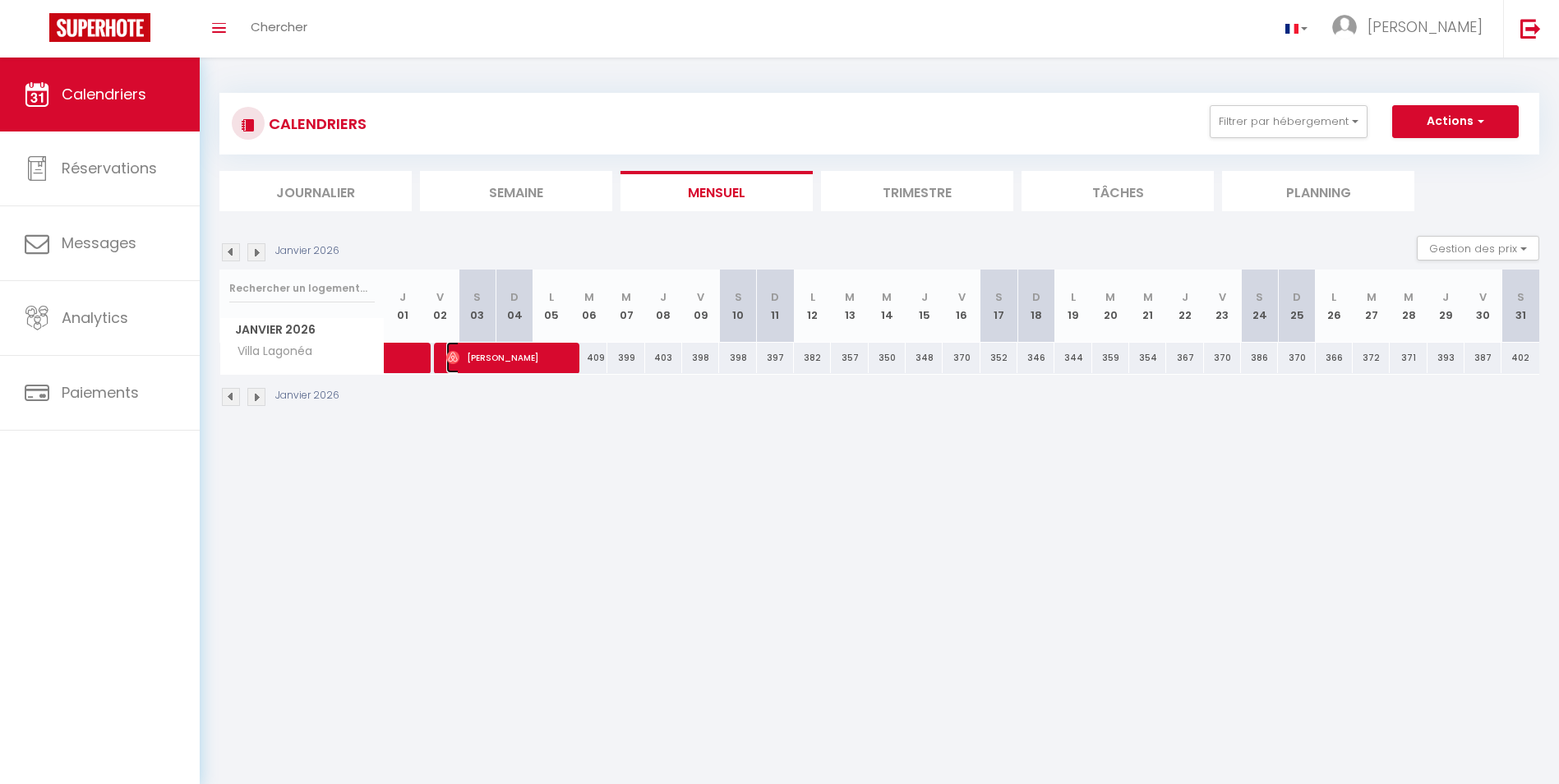
click at [478, 356] on span "Catherine Bruller" at bounding box center [507, 358] width 123 height 31
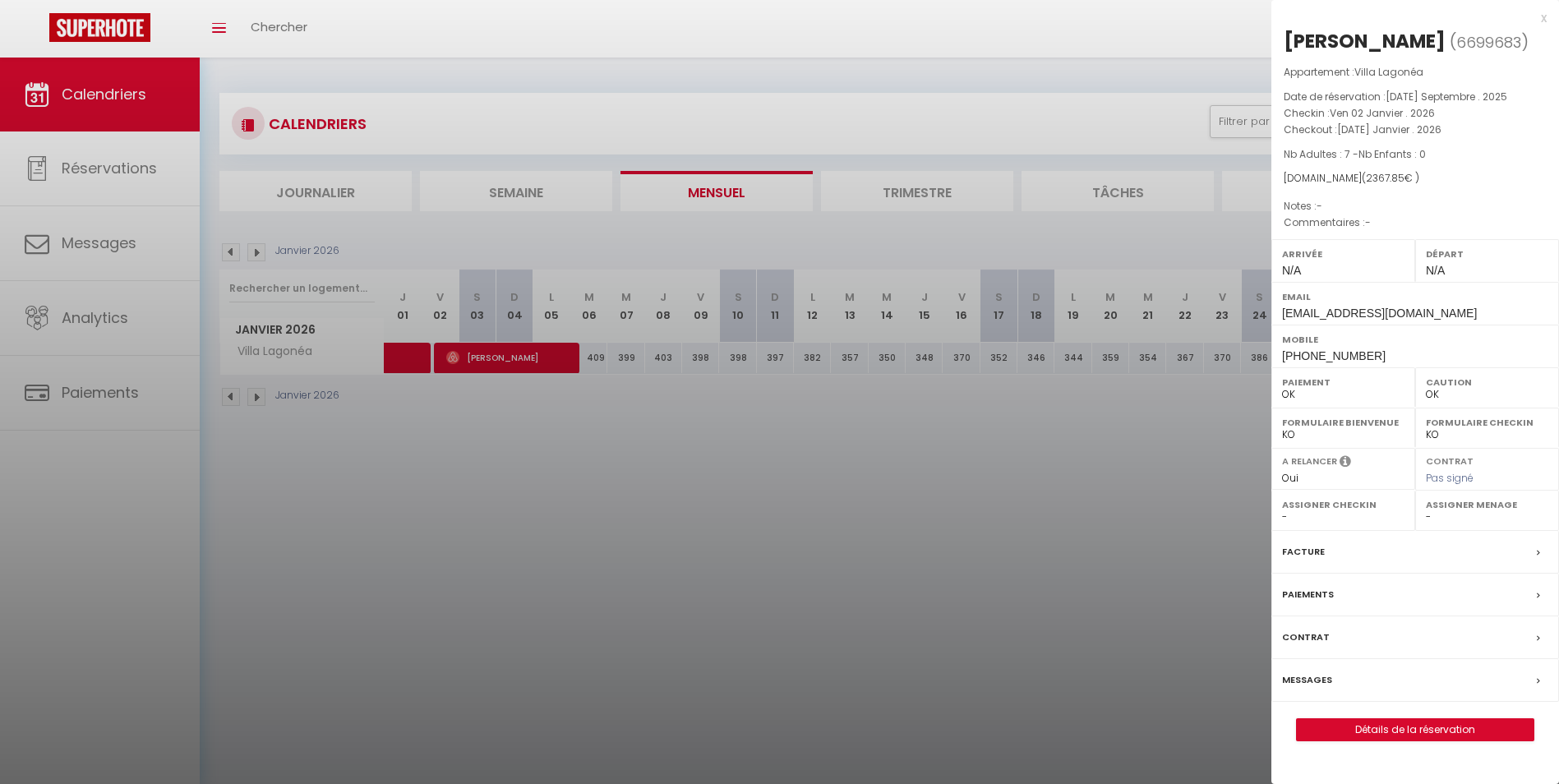
click at [940, 538] on div at bounding box center [780, 392] width 1559 height 784
